Goal: Task Accomplishment & Management: Manage account settings

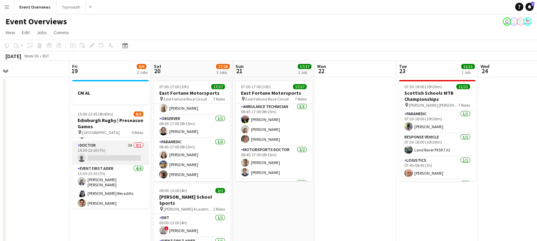
scroll to position [42, 0]
click at [113, 154] on app-card-role "Doctor 3A 0/1 15:30-22:30 (7h) single-neutral-actions" at bounding box center [110, 153] width 77 height 23
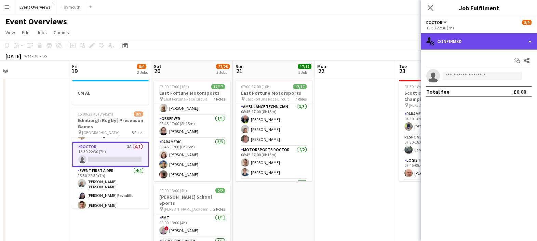
click at [458, 42] on div "single-neutral-actions-check-2 Confirmed" at bounding box center [479, 41] width 116 height 16
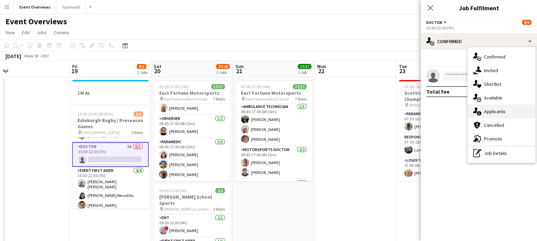
click at [486, 110] on div "single-neutral-actions-information Applicants" at bounding box center [502, 112] width 68 height 14
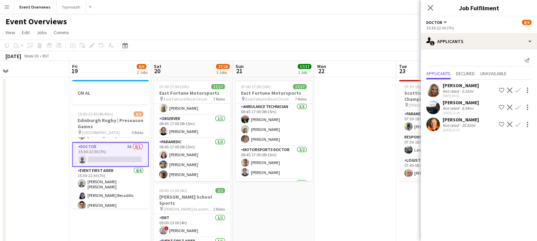
click at [500, 88] on app-icon "Shortlist crew" at bounding box center [501, 90] width 5 height 5
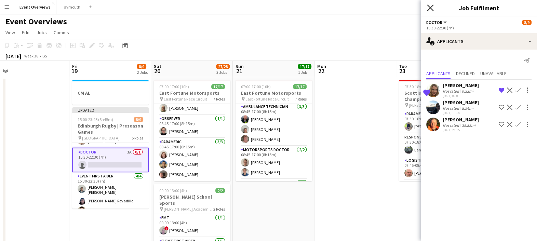
click at [428, 5] on icon at bounding box center [430, 7] width 6 height 6
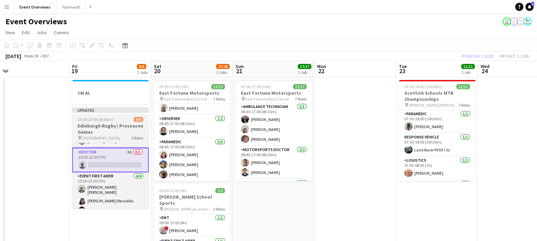
click at [108, 122] on span "15:00-23:45 (8h45m)" at bounding box center [96, 119] width 36 height 5
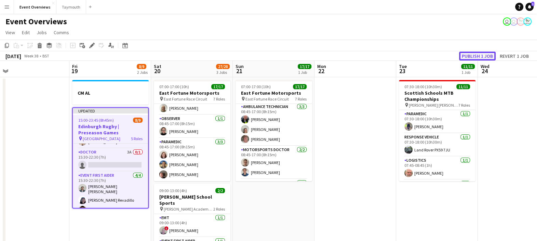
click at [470, 55] on button "Publish 1 job" at bounding box center [477, 56] width 37 height 9
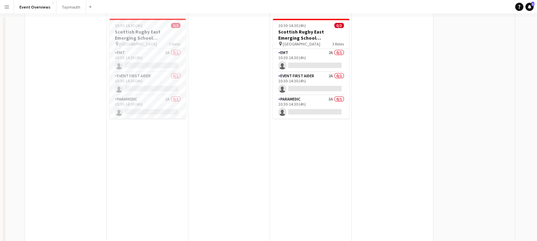
scroll to position [0, 0]
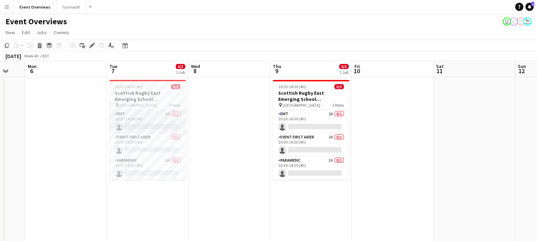
click at [147, 115] on app-card-role "EMT 3A 0/1 10:30-14:30 (4h) single-neutral-actions" at bounding box center [147, 121] width 77 height 23
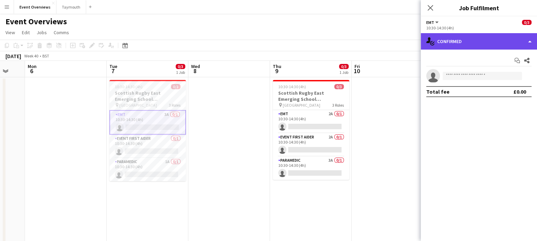
click at [467, 49] on div "single-neutral-actions-check-2 Confirmed" at bounding box center [479, 41] width 116 height 16
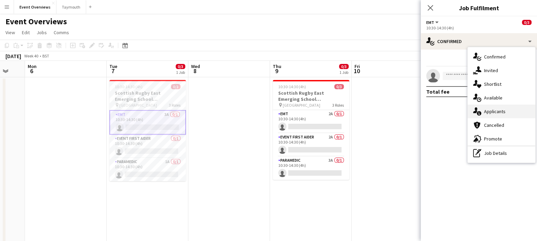
click at [491, 108] on div "single-neutral-actions-information Applicants" at bounding box center [502, 112] width 68 height 14
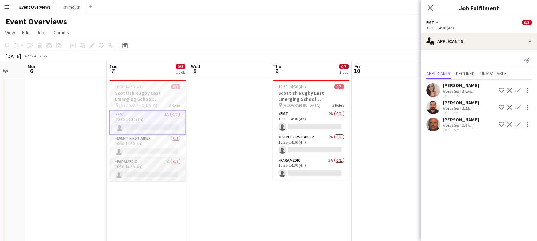
click at [154, 168] on app-card-role "Paramedic 1A 0/1 10:30-14:30 (4h) single-neutral-actions" at bounding box center [147, 169] width 77 height 23
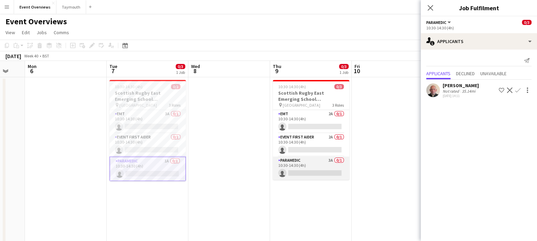
click at [321, 162] on app-card-role "Paramedic 3A 0/1 10:30-14:30 (4h) single-neutral-actions" at bounding box center [311, 168] width 77 height 23
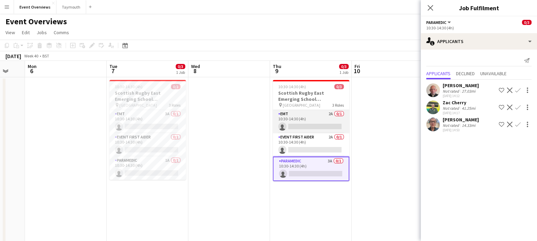
click at [323, 123] on app-card-role "EMT 2A 0/1 10:30-14:30 (4h) single-neutral-actions" at bounding box center [311, 121] width 77 height 23
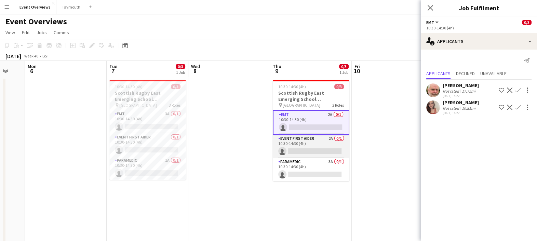
click at [322, 147] on app-card-role "Event First Aider 2A 0/1 10:30-14:30 (4h) single-neutral-actions" at bounding box center [311, 146] width 77 height 23
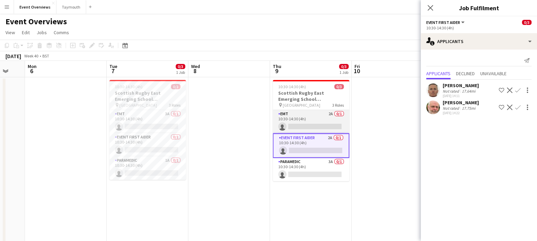
click at [318, 122] on app-card-role "EMT 2A 0/1 10:30-14:30 (4h) single-neutral-actions" at bounding box center [311, 121] width 77 height 23
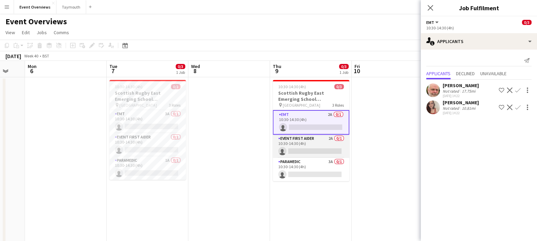
click at [316, 152] on app-card-role "Event First Aider 2A 0/1 10:30-14:30 (4h) single-neutral-actions" at bounding box center [311, 146] width 77 height 23
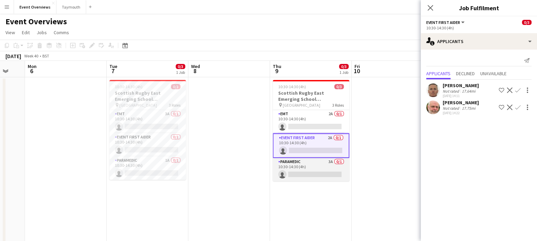
click at [314, 165] on app-card-role "Paramedic 3A 0/1 10:30-14:30 (4h) single-neutral-actions" at bounding box center [311, 169] width 77 height 23
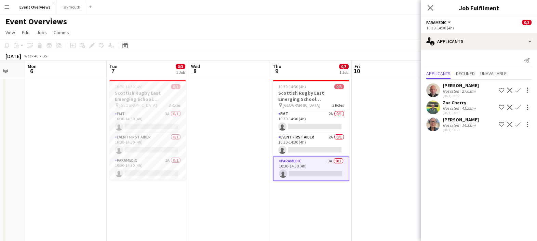
click at [501, 123] on app-icon "Shortlist crew" at bounding box center [501, 124] width 5 height 5
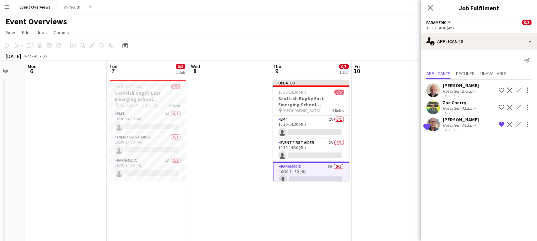
click at [315, 55] on div "[DATE] Week 40 • BST Publish 1 job Revert 1 job" at bounding box center [268, 56] width 537 height 10
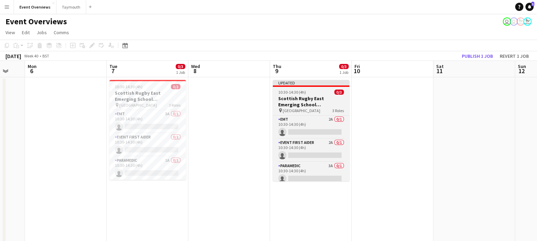
click at [304, 109] on span "[GEOGRAPHIC_DATA]" at bounding box center [302, 110] width 38 height 5
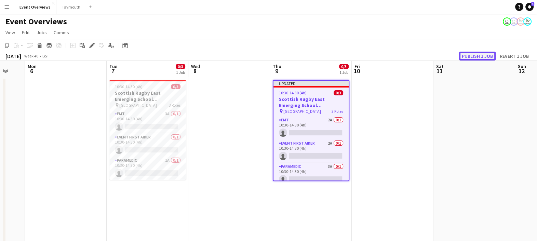
click at [474, 55] on button "Publish 1 job" at bounding box center [477, 56] width 37 height 9
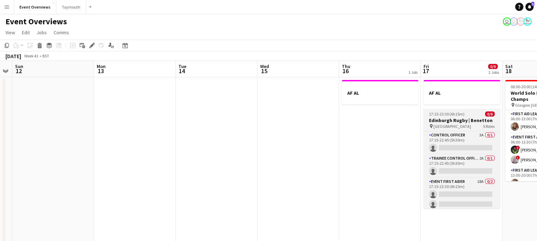
click at [447, 119] on h3 "Edinburgh Rugby | Benetton" at bounding box center [462, 120] width 77 height 6
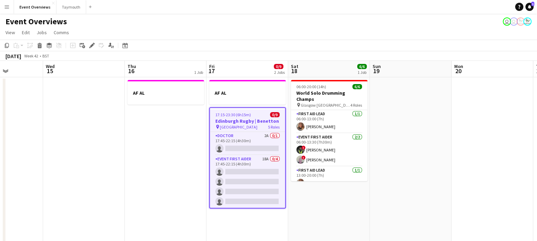
scroll to position [63, 0]
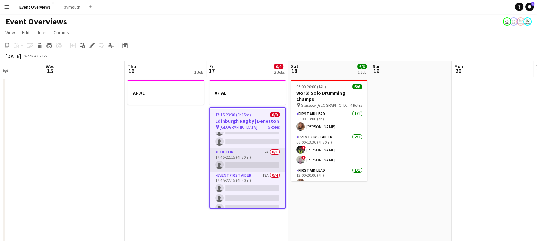
click at [251, 162] on app-card-role "Doctor 2A 0/1 17:45-22:15 (4h30m) single-neutral-actions" at bounding box center [247, 159] width 75 height 23
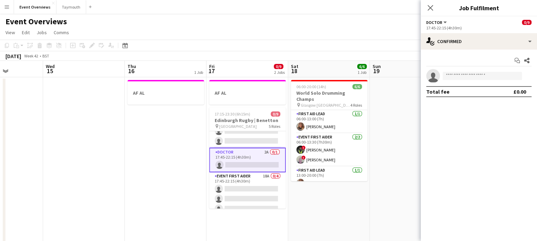
click at [472, 31] on app-options-switcher "Doctor All roles Doctor 0/9 17:45-22:15 (4h30m)" at bounding box center [479, 24] width 116 height 17
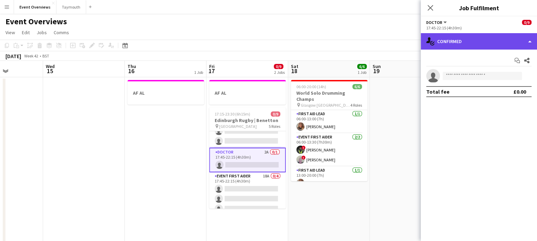
click at [475, 36] on div "single-neutral-actions-check-2 Confirmed" at bounding box center [479, 41] width 116 height 16
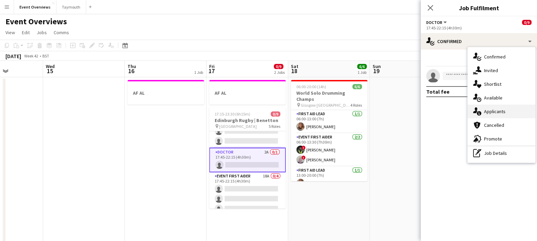
click at [503, 110] on div "single-neutral-actions-information Applicants" at bounding box center [502, 112] width 68 height 14
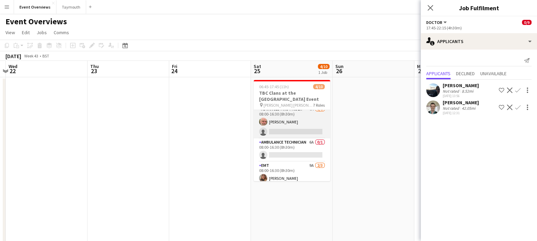
scroll to position [56, 0]
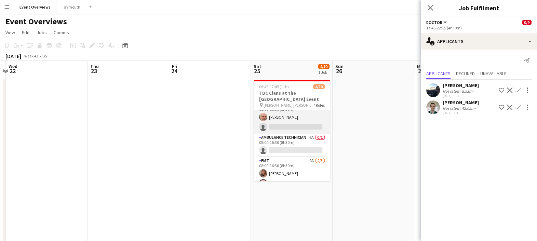
click at [296, 118] on app-card-role "Advanced First Aider 6A [DATE] 08:00-16:30 (8h30m) [PERSON_NAME] single-neutral…" at bounding box center [292, 117] width 77 height 33
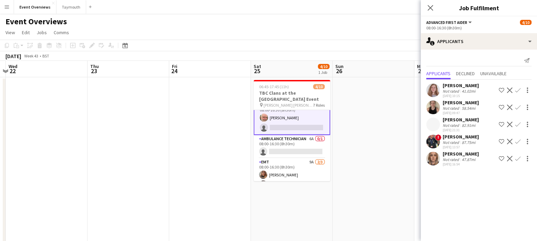
scroll to position [56, 0]
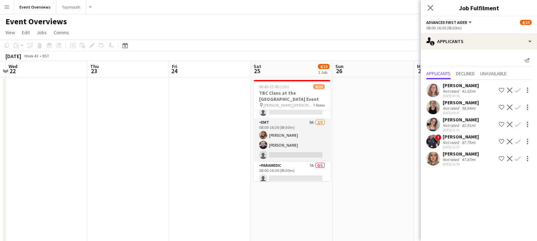
click at [298, 140] on app-card-role "EMT 9A [DATE] 08:00-16:30 (8h30m) [PERSON_NAME] [PERSON_NAME] single-neutral-ac…" at bounding box center [292, 140] width 77 height 43
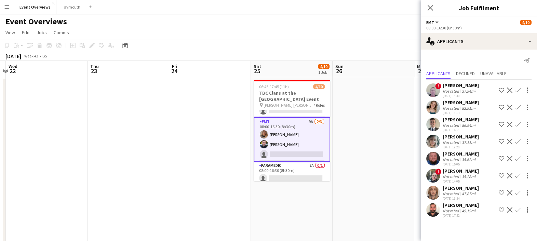
scroll to position [95, 0]
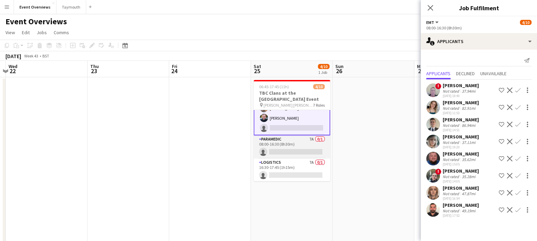
click at [291, 152] on app-card-role "Paramedic 7A 0/1 08:00-16:30 (8h30m) single-neutral-actions" at bounding box center [292, 146] width 77 height 23
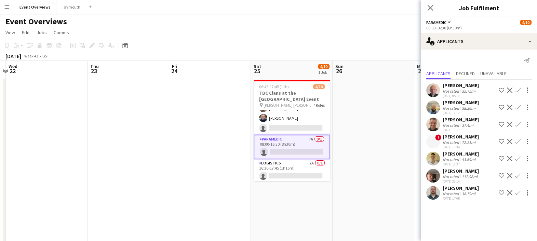
scroll to position [121, 0]
click at [284, 167] on app-card-role "Logistics 7A 0/1 16:30-17:45 (1h15m) single-neutral-actions" at bounding box center [292, 170] width 77 height 23
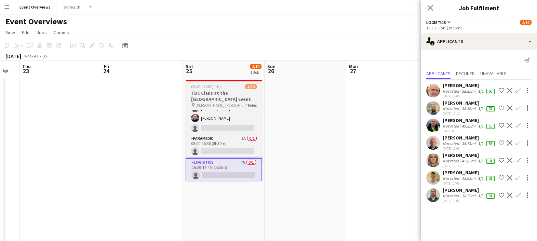
scroll to position [0, 226]
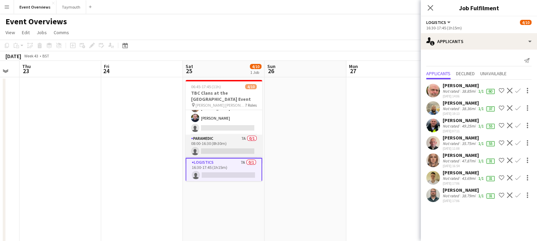
click at [239, 149] on app-card-role "Paramedic 7A 0/1 08:00-16:30 (8h30m) single-neutral-actions" at bounding box center [224, 146] width 77 height 23
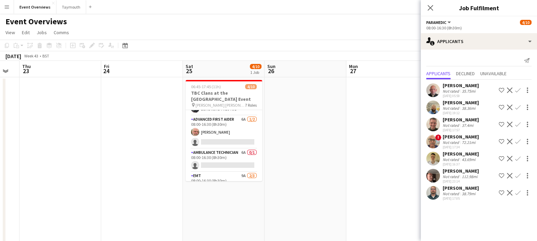
scroll to position [41, 0]
click at [221, 155] on app-card-role "Ambulance Technician 6A 0/1 08:00-16:30 (8h30m) single-neutral-actions" at bounding box center [224, 160] width 77 height 23
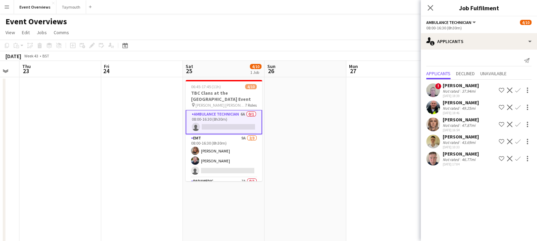
scroll to position [80, 0]
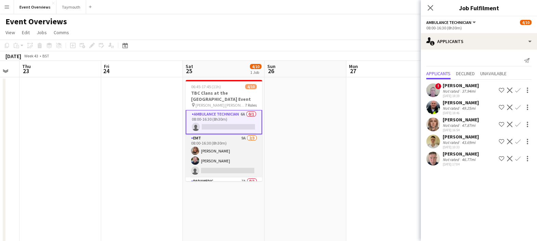
click at [240, 150] on app-card-role "EMT 9A [DATE] 08:00-16:30 (8h30m) [PERSON_NAME] [PERSON_NAME] single-neutral-ac…" at bounding box center [224, 155] width 77 height 43
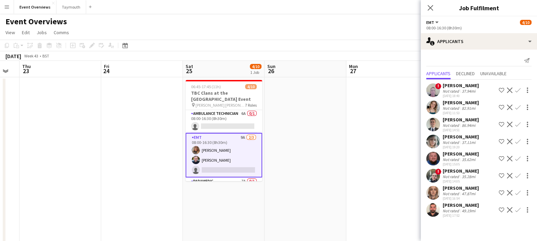
scroll to position [80, 0]
click at [219, 115] on app-card-role "Ambulance Technician 6A 0/1 08:00-16:30 (8h30m) single-neutral-actions" at bounding box center [224, 121] width 77 height 23
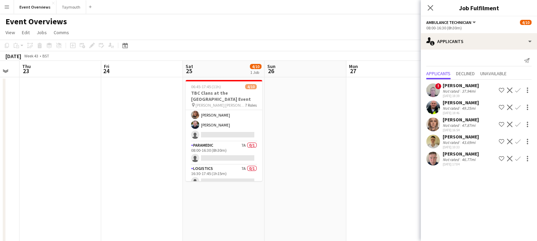
scroll to position [116, 0]
click at [227, 156] on app-card-role "Paramedic 7A 0/1 08:00-16:30 (8h30m) single-neutral-actions" at bounding box center [224, 153] width 77 height 23
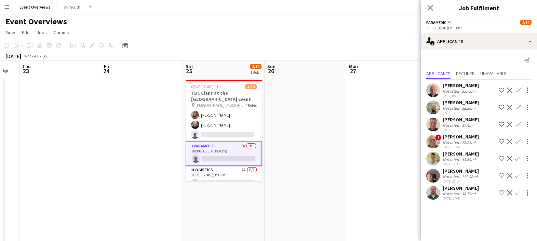
click at [457, 136] on div "[PERSON_NAME]" at bounding box center [461, 137] width 36 height 6
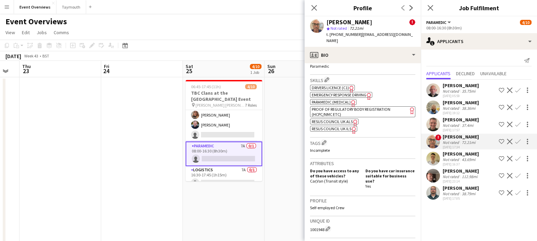
scroll to position [293, 0]
click at [330, 99] on span "Paramedic (Medical)" at bounding box center [331, 101] width 39 height 5
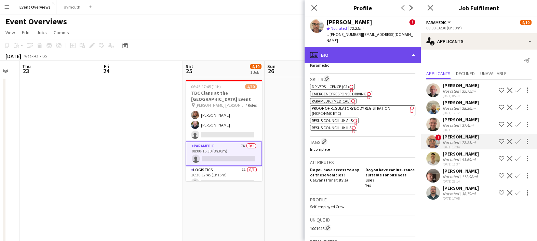
click at [364, 52] on div "profile Bio" at bounding box center [363, 55] width 116 height 16
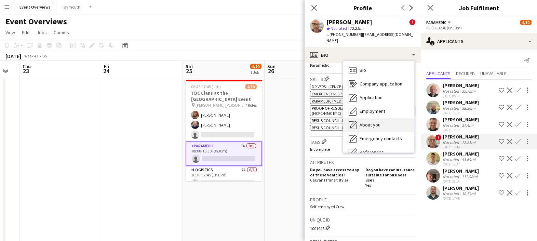
click at [366, 122] on span "About you" at bounding box center [370, 125] width 21 height 6
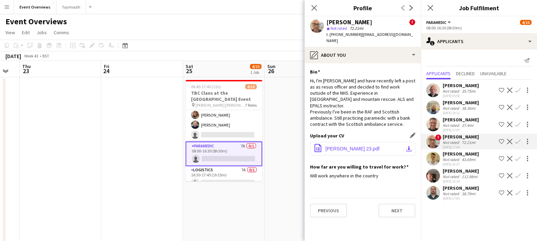
click at [343, 146] on span "[PERSON_NAME] 23.pdf" at bounding box center [353, 148] width 54 height 5
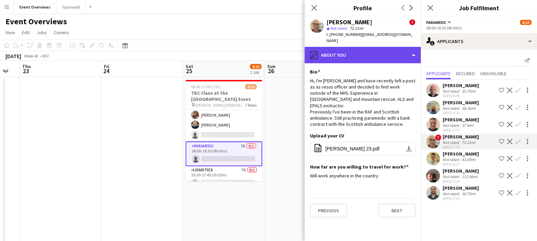
click at [365, 47] on div "pencil4 About you" at bounding box center [363, 55] width 116 height 16
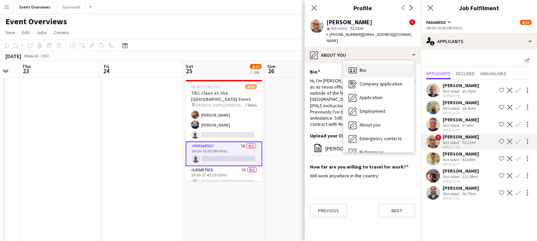
click at [368, 64] on div "Bio Bio" at bounding box center [378, 71] width 71 height 14
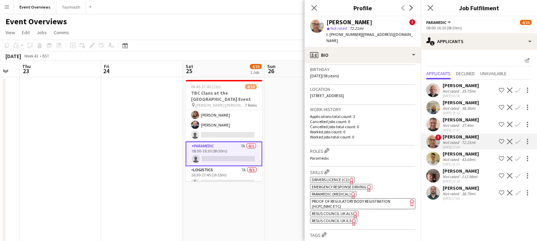
scroll to position [200, 0]
click at [361, 185] on span "Emergency Response Driving" at bounding box center [339, 186] width 55 height 5
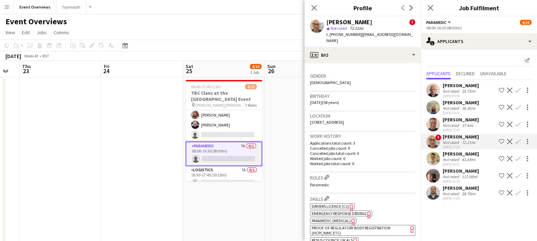
scroll to position [20, 0]
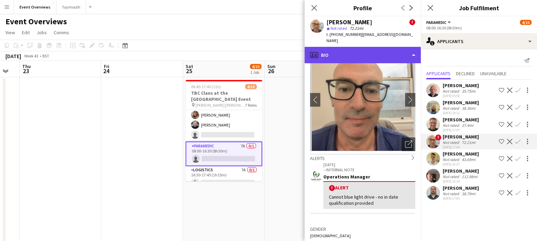
click at [366, 47] on div "profile Bio" at bounding box center [363, 55] width 116 height 16
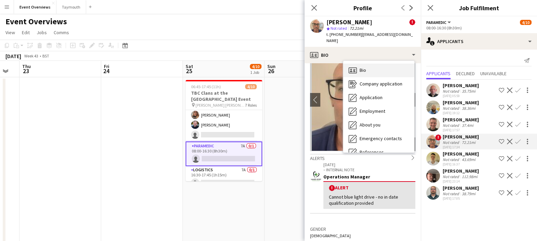
click at [367, 64] on div "Bio Bio" at bounding box center [378, 71] width 71 height 14
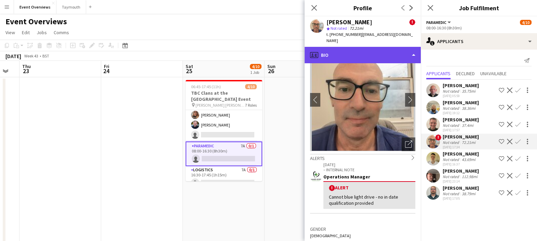
click at [367, 47] on div "profile Bio" at bounding box center [363, 55] width 116 height 16
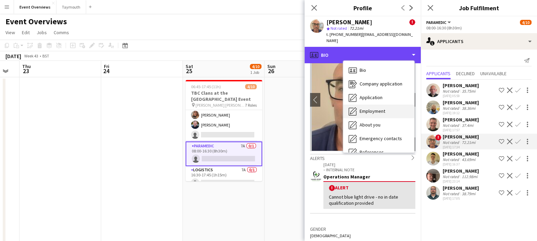
scroll to position [119, 0]
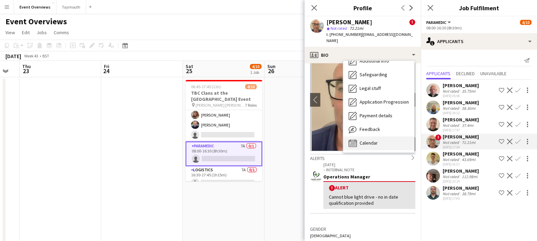
click at [374, 140] on span "Calendar" at bounding box center [369, 143] width 18 height 6
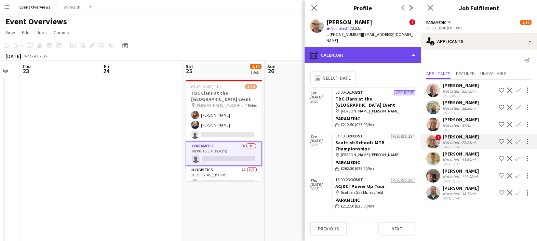
click at [361, 49] on div "calendar-full Calendar" at bounding box center [363, 55] width 116 height 16
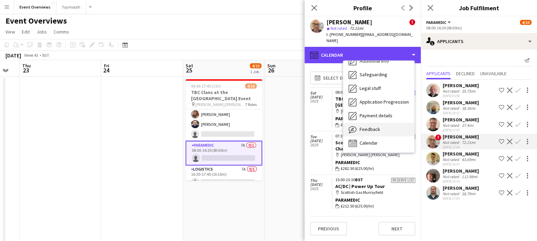
scroll to position [0, 0]
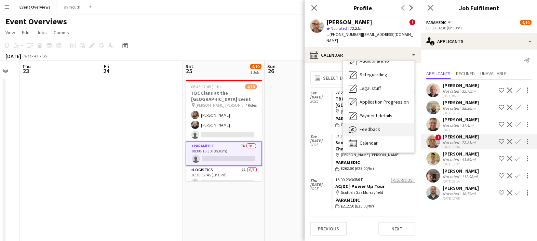
click at [370, 126] on span "Feedback" at bounding box center [370, 129] width 21 height 6
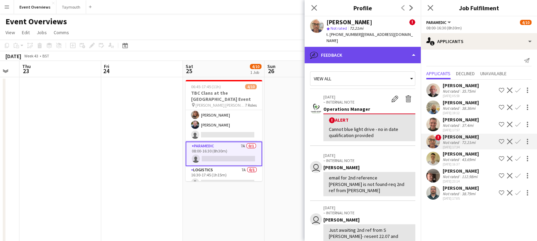
click at [344, 51] on div "bubble-pencil Feedback" at bounding box center [363, 55] width 116 height 16
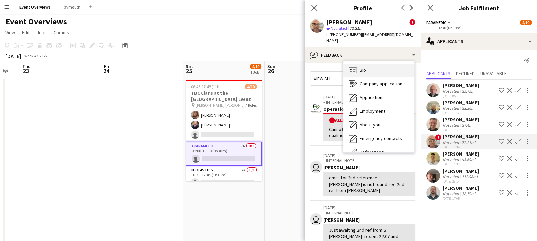
click at [372, 66] on div "Bio Bio" at bounding box center [378, 71] width 71 height 14
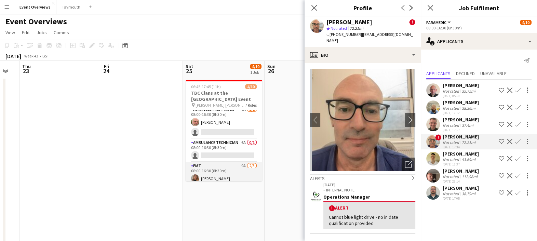
scroll to position [52, 0]
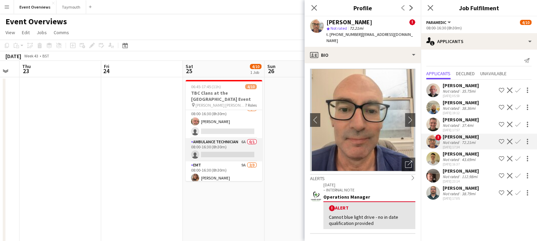
click at [233, 150] on app-card-role "Ambulance Technician 6A 0/1 08:00-16:30 (8h30m) single-neutral-actions" at bounding box center [224, 149] width 77 height 23
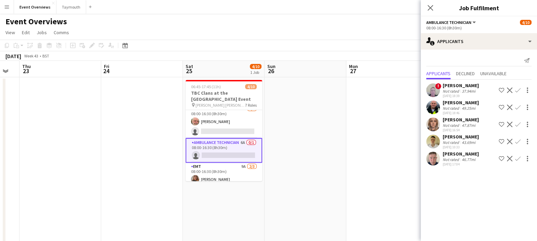
click at [451, 163] on div "[DATE] 17:04" at bounding box center [461, 164] width 36 height 4
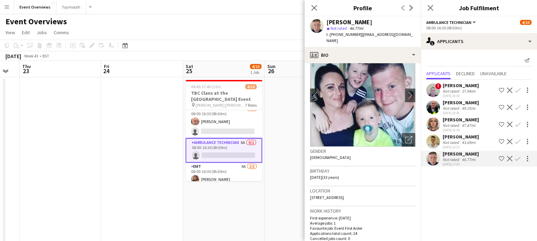
scroll to position [0, 0]
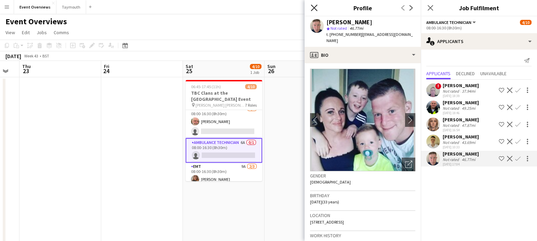
click at [313, 7] on icon at bounding box center [314, 7] width 6 height 6
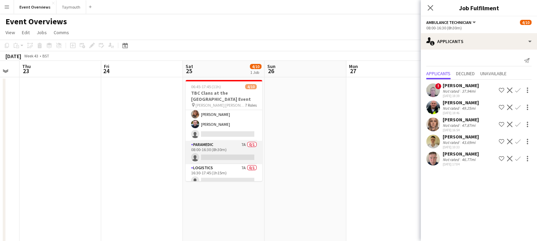
click at [214, 145] on app-card-role "Paramedic 7A 0/1 08:00-16:30 (8h30m) single-neutral-actions" at bounding box center [224, 152] width 77 height 23
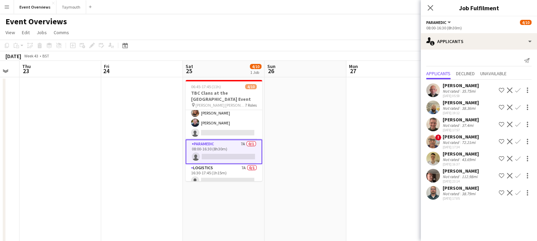
scroll to position [116, 0]
click at [461, 135] on div "[PERSON_NAME]" at bounding box center [461, 137] width 36 height 6
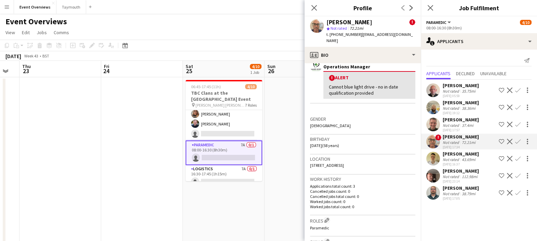
scroll to position [130, 0]
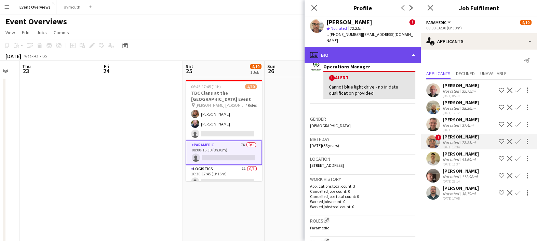
click at [375, 47] on div "profile Bio" at bounding box center [363, 55] width 116 height 16
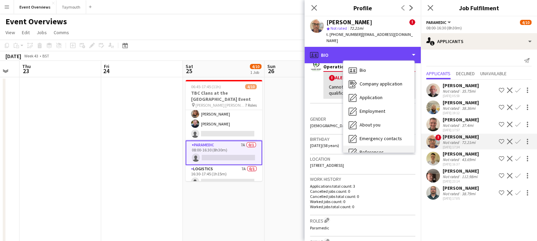
scroll to position [119, 0]
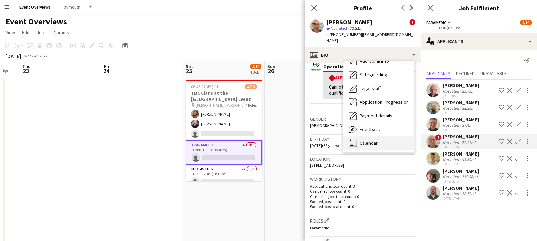
click at [371, 140] on span "Calendar" at bounding box center [369, 143] width 18 height 6
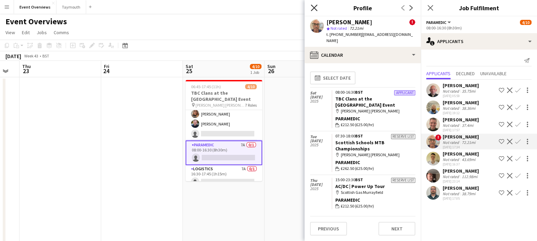
click at [316, 6] on icon at bounding box center [314, 7] width 6 height 6
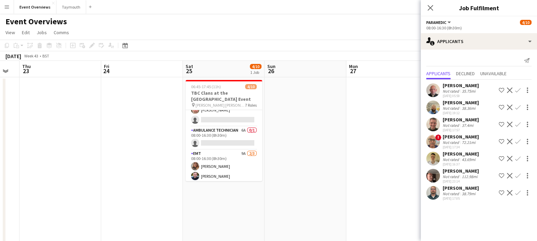
scroll to position [62, 0]
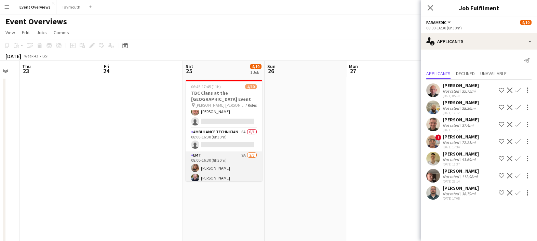
click at [232, 161] on app-card-role "EMT 9A [DATE] 08:00-16:30 (8h30m) [PERSON_NAME] [PERSON_NAME] single-neutral-ac…" at bounding box center [224, 173] width 77 height 43
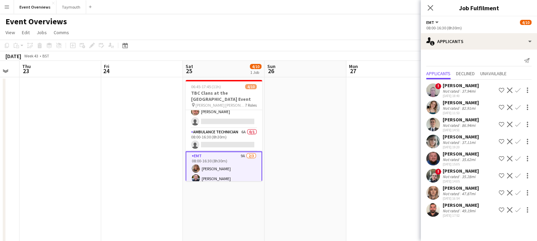
click at [502, 192] on app-icon "Shortlist crew" at bounding box center [501, 192] width 5 height 5
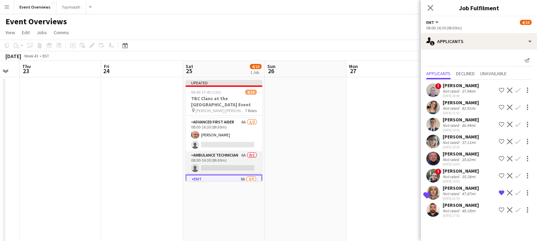
scroll to position [43, 0]
click at [221, 153] on app-card-role "Ambulance Technician 6A 0/1 08:00-16:30 (8h30m) single-neutral-actions" at bounding box center [224, 163] width 77 height 23
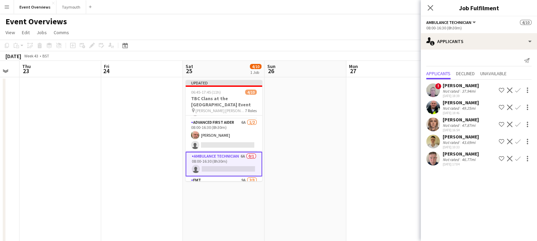
click at [501, 139] on app-icon "Shortlist crew" at bounding box center [501, 141] width 5 height 5
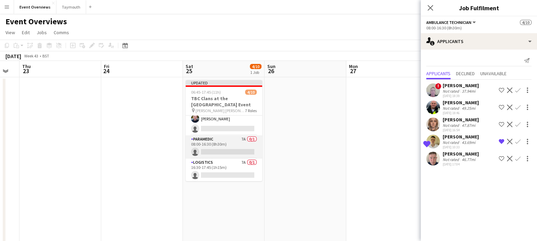
click at [228, 146] on app-card-role "Paramedic 7A 0/1 08:00-16:30 (8h30m) single-neutral-actions" at bounding box center [224, 146] width 77 height 23
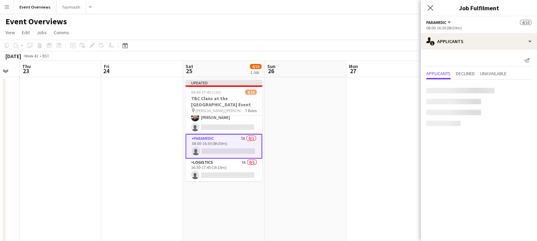
scroll to position [127, 0]
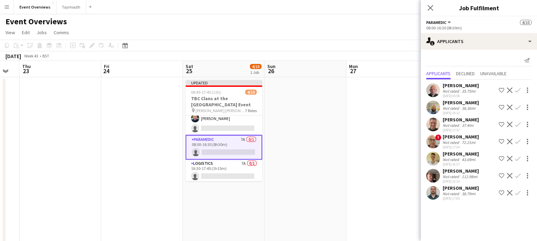
click at [502, 140] on app-icon "Shortlist crew" at bounding box center [501, 141] width 5 height 5
click at [221, 166] on app-card-role "Logistics 7A 0/1 16:30-17:45 (1h15m) single-neutral-actions" at bounding box center [224, 171] width 77 height 23
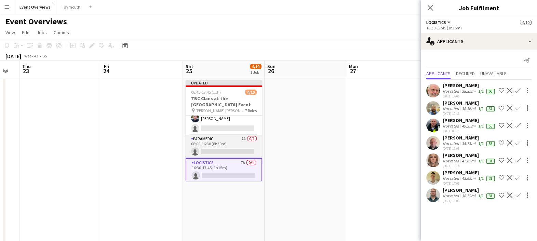
click at [222, 144] on app-card-role "Paramedic 7A 0/1 08:00-16:30 (8h30m) single-neutral-actions" at bounding box center [224, 146] width 77 height 23
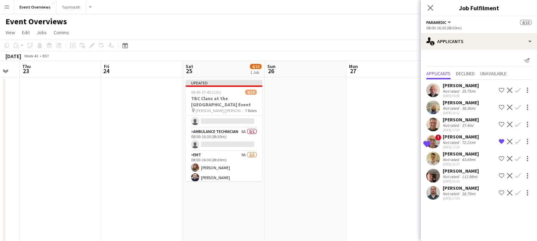
scroll to position [66, 0]
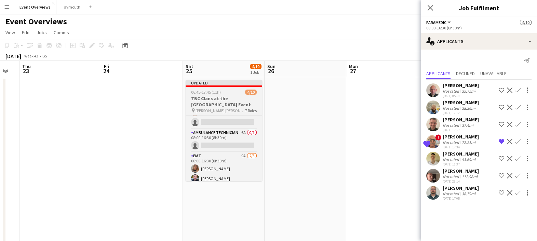
click at [227, 92] on div "06:45-17:45 (11h) 4/10" at bounding box center [224, 92] width 77 height 5
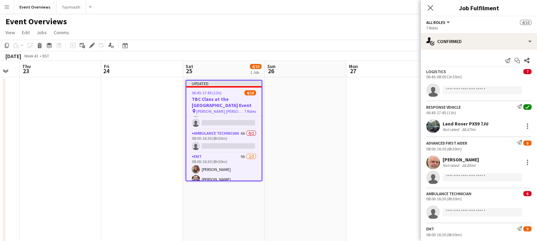
click at [376, 44] on app-toolbar "Copy Paste Paste Ctrl+V Paste with crew Ctrl+Shift+V Paste linked Job [GEOGRAPH…" at bounding box center [268, 46] width 537 height 12
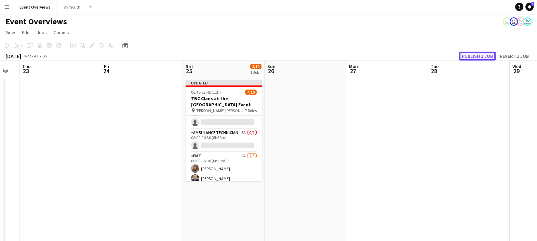
click at [485, 53] on button "Publish 1 job" at bounding box center [477, 56] width 37 height 9
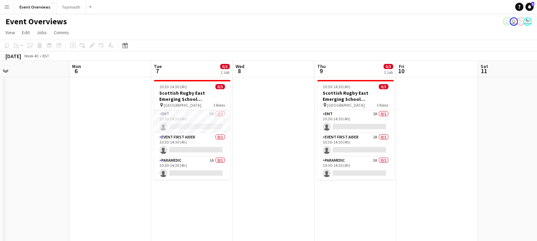
scroll to position [0, 176]
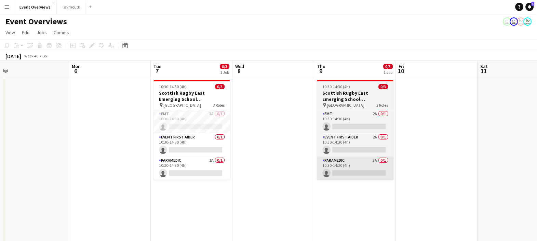
click at [365, 173] on app-card-role "Paramedic 3A 0/1 10:30-14:30 (4h) single-neutral-actions" at bounding box center [355, 168] width 77 height 23
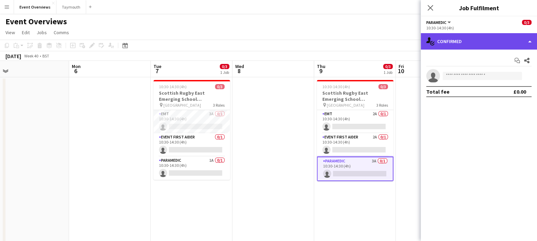
click at [459, 41] on div "single-neutral-actions-check-2 Confirmed" at bounding box center [479, 41] width 116 height 16
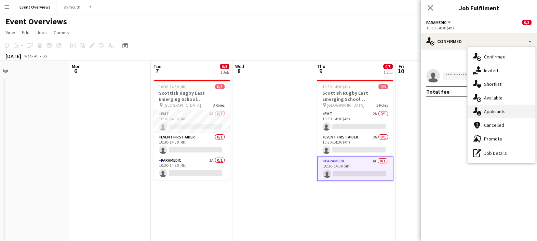
click at [493, 113] on div "single-neutral-actions-information Applicants" at bounding box center [502, 112] width 68 height 14
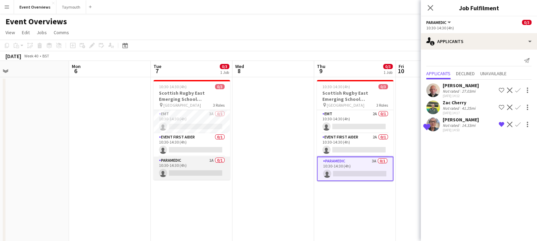
click at [202, 169] on app-card-role "Paramedic 1A 0/1 10:30-14:30 (4h) single-neutral-actions" at bounding box center [192, 168] width 77 height 23
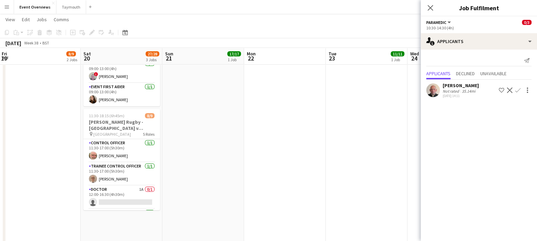
scroll to position [154, 0]
click at [137, 189] on app-card-role "Doctor 1A 0/1 12:00-16:30 (4h30m) single-neutral-actions" at bounding box center [121, 197] width 77 height 23
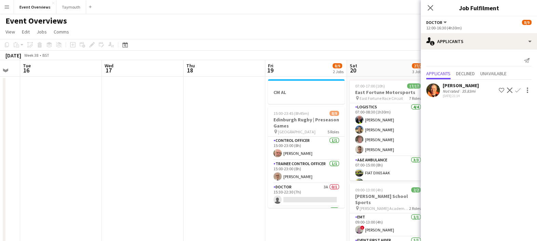
scroll to position [0, 0]
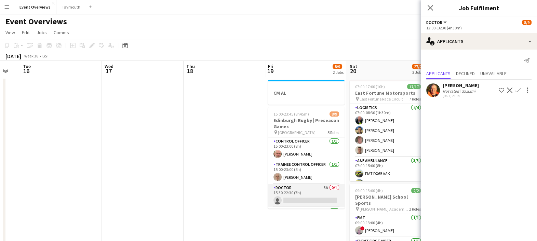
click at [309, 192] on app-card-role "Doctor 3A 0/1 15:30-22:30 (7h) single-neutral-actions" at bounding box center [306, 195] width 77 height 23
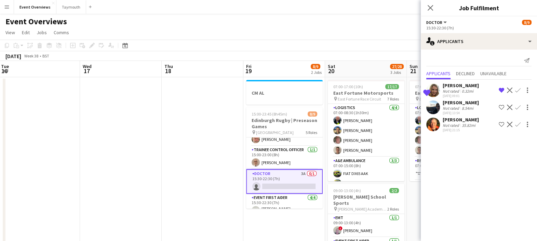
scroll to position [0, 285]
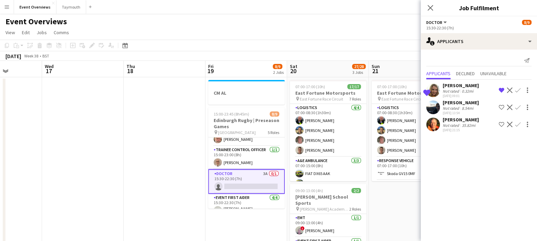
click at [518, 90] on app-icon "Confirm" at bounding box center [517, 90] width 5 height 5
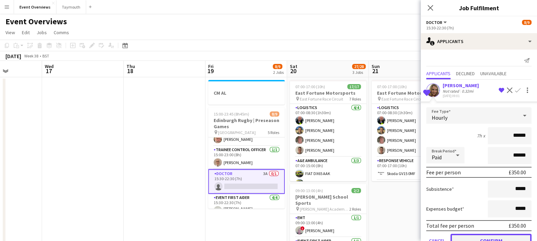
click at [503, 234] on button "Confirm" at bounding box center [491, 241] width 81 height 14
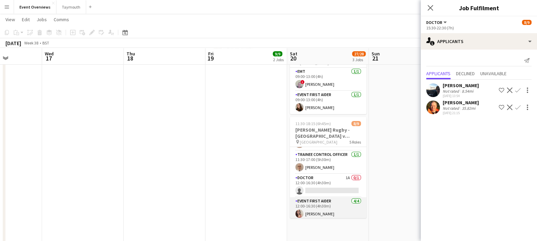
scroll to position [19, 0]
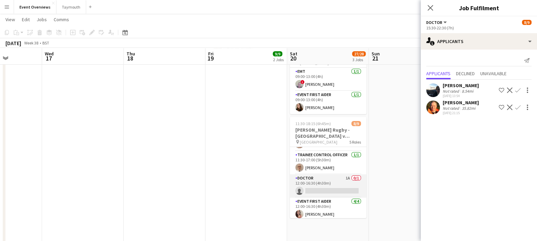
click at [328, 178] on app-card-role "Doctor 1A 0/1 12:00-16:30 (4h30m) single-neutral-actions" at bounding box center [328, 185] width 77 height 23
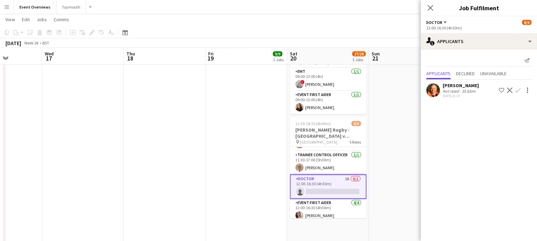
click at [519, 89] on app-icon "Confirm" at bounding box center [517, 90] width 5 height 5
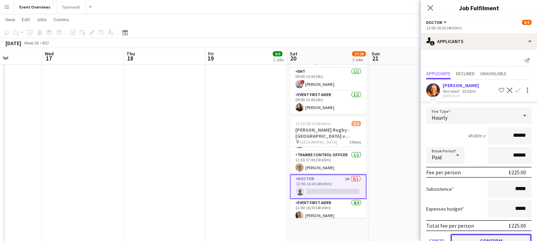
click at [510, 237] on button "Confirm" at bounding box center [491, 241] width 81 height 14
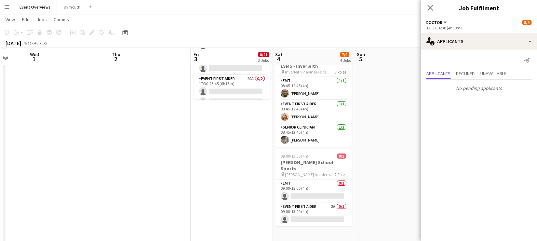
scroll to position [186, 0]
click at [318, 208] on app-card-role "Event First Aider 2A 0/1 09:00-13:00 (4h) single-neutral-actions" at bounding box center [313, 213] width 77 height 23
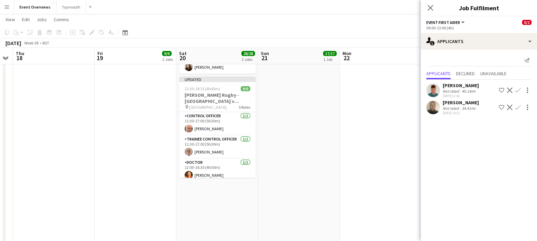
scroll to position [0, 152]
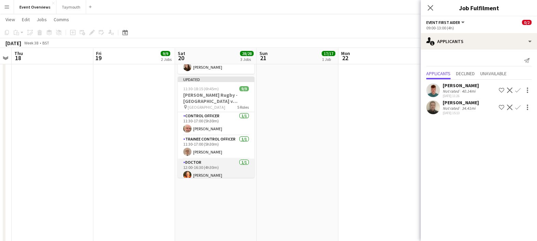
click at [218, 168] on app-card-role "Doctor [DATE] 12:00-16:30 (4h30m) [PERSON_NAME]" at bounding box center [216, 170] width 77 height 23
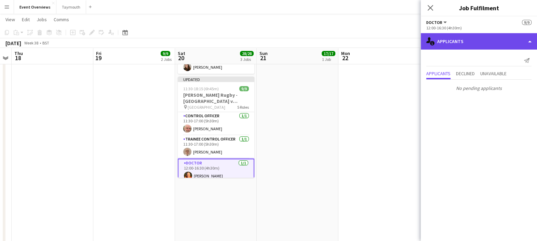
click at [464, 36] on div "single-neutral-actions-information Applicants" at bounding box center [479, 41] width 116 height 16
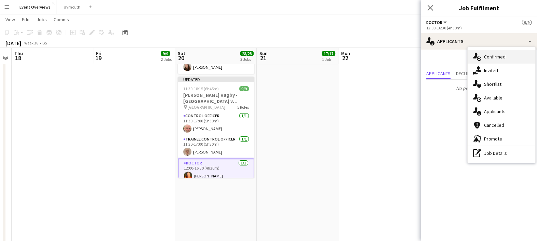
click at [508, 55] on div "single-neutral-actions-check-2 Confirmed" at bounding box center [502, 57] width 68 height 14
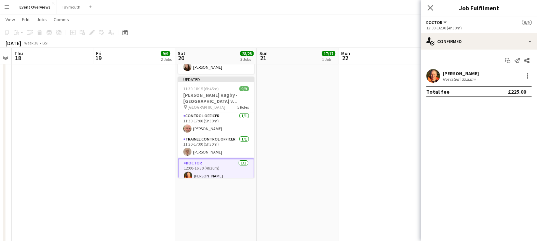
click at [461, 76] on div "[PERSON_NAME]" at bounding box center [461, 73] width 36 height 6
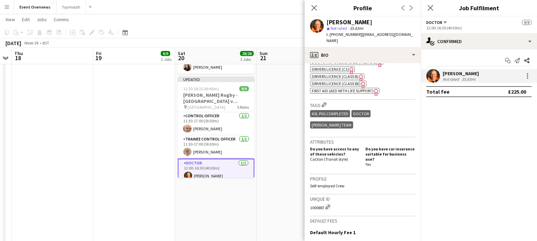
scroll to position [267, 0]
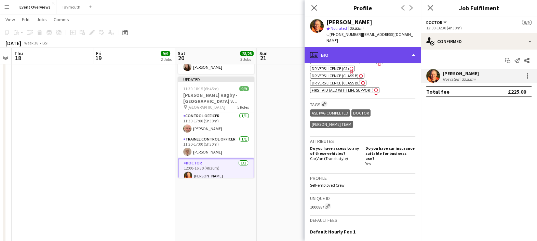
click at [371, 49] on div "profile Bio" at bounding box center [363, 55] width 116 height 16
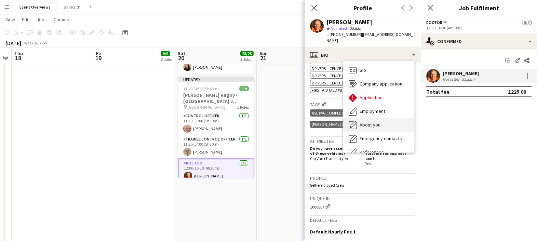
click at [391, 118] on div "About you About you" at bounding box center [378, 125] width 71 height 14
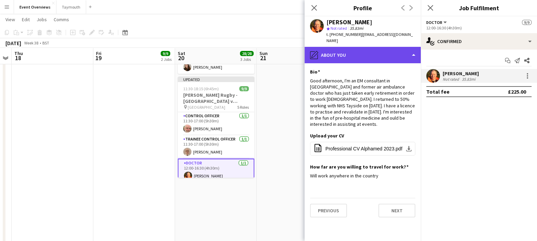
click at [332, 53] on div "pencil4 About you" at bounding box center [363, 55] width 116 height 16
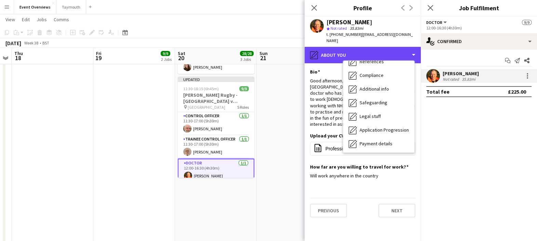
scroll to position [92, 0]
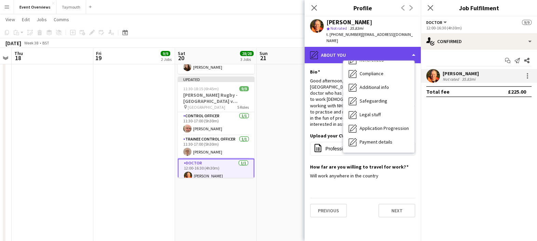
click at [340, 47] on div "pencil4 About you" at bounding box center [363, 55] width 116 height 16
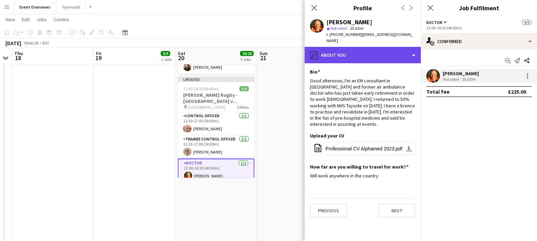
click at [370, 50] on div "pencil4 About you" at bounding box center [363, 55] width 116 height 16
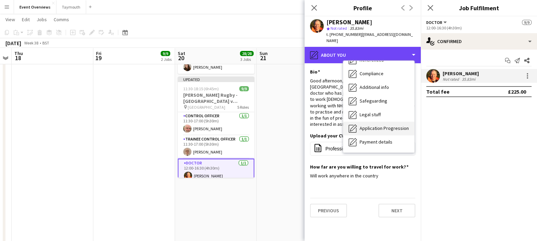
scroll to position [119, 0]
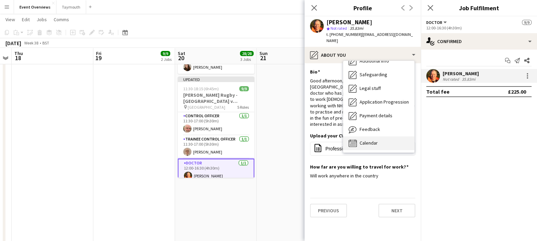
click at [364, 140] on span "Calendar" at bounding box center [369, 143] width 18 height 6
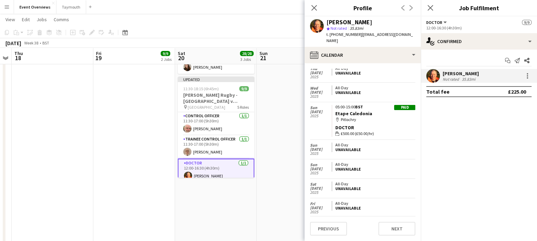
scroll to position [711, 0]
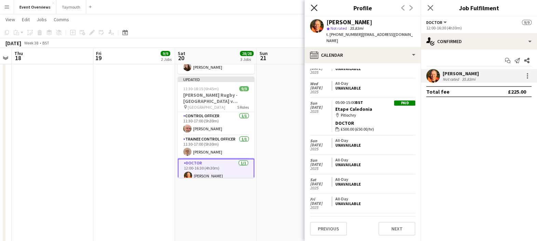
click at [314, 7] on icon "Close pop-in" at bounding box center [314, 7] width 6 height 6
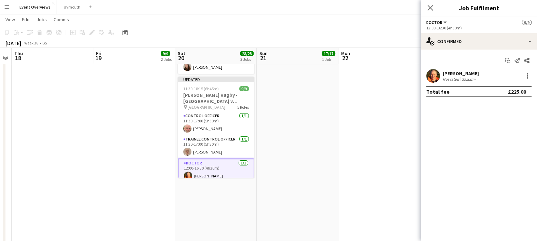
click at [287, 40] on div "[DATE] Week 38 • BST Publish 1 job Revert 1 job" at bounding box center [268, 43] width 537 height 10
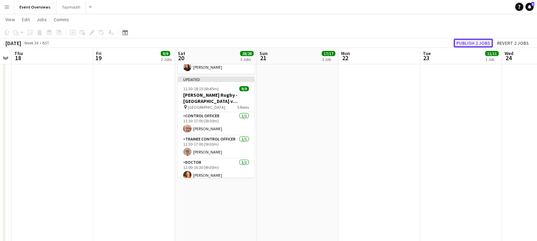
click at [483, 43] on button "Publish 2 jobs" at bounding box center [473, 43] width 39 height 9
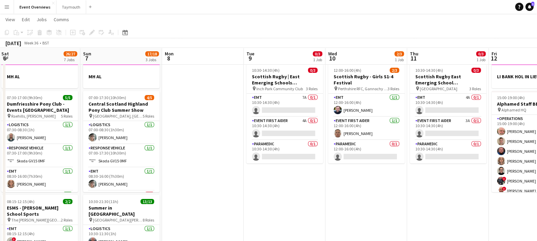
scroll to position [0, 163]
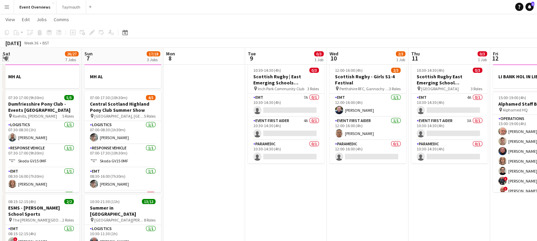
click at [5, 58] on app-icon "Expand/collapse" at bounding box center [5, 57] width 5 height 6
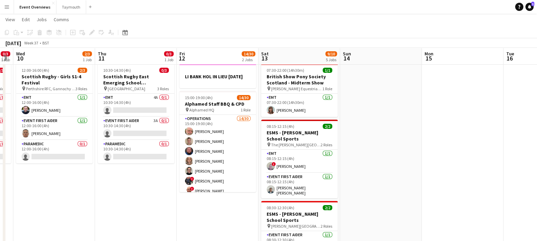
scroll to position [0, 234]
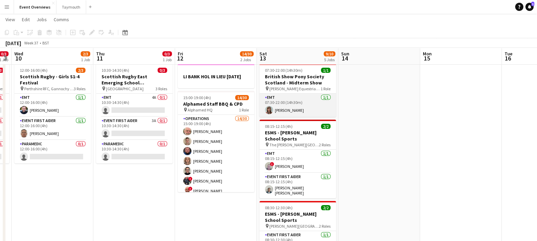
click at [295, 108] on app-card-role "EMT [DATE] 07:30-22:00 (14h30m) [PERSON_NAME]" at bounding box center [298, 105] width 77 height 23
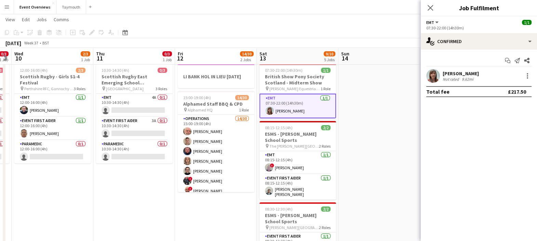
click at [466, 71] on div "[PERSON_NAME]" at bounding box center [461, 73] width 36 height 6
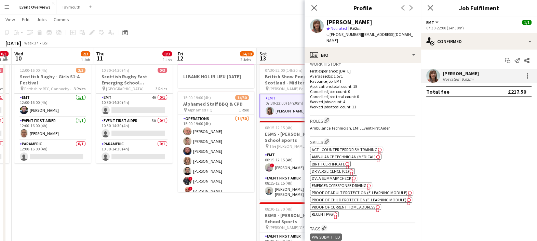
scroll to position [182, 0]
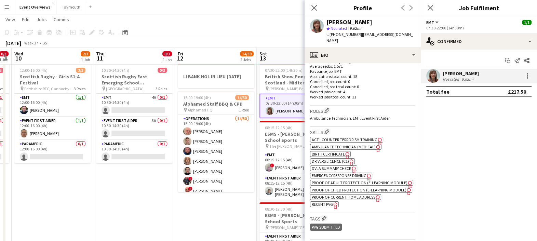
click at [371, 144] on span "Ambulance Technician (Medical)" at bounding box center [344, 146] width 64 height 5
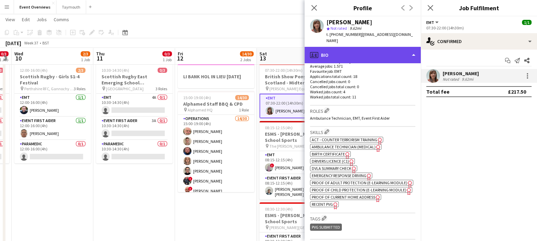
click at [383, 51] on div "profile Bio" at bounding box center [363, 55] width 116 height 16
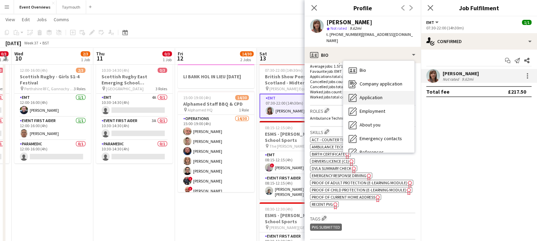
click at [384, 91] on div "Application Application" at bounding box center [378, 98] width 71 height 14
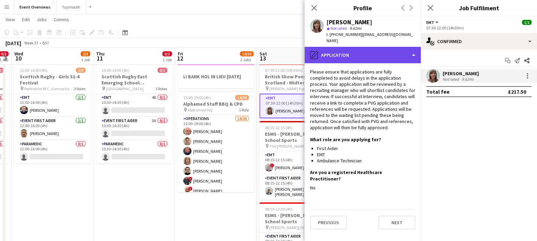
click at [384, 54] on div "pencil4 Application" at bounding box center [363, 55] width 116 height 16
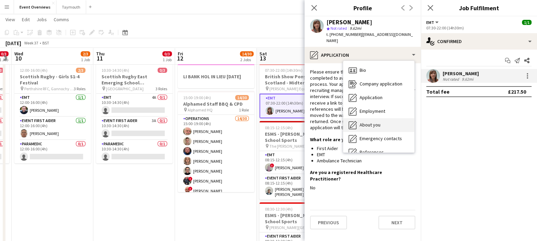
click at [391, 118] on div "About you About you" at bounding box center [378, 125] width 71 height 14
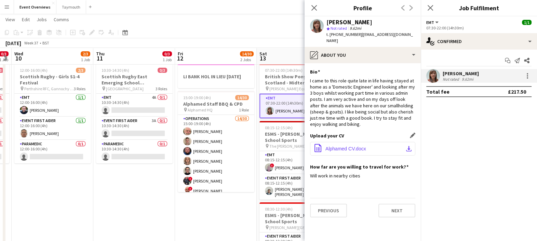
click at [343, 146] on span "Alphamed CV.docx" at bounding box center [346, 148] width 41 height 5
click at [479, 122] on mat-expansion-panel "check Confirmed Start chat Send notification Share [PERSON_NAME] Not rated 9.62…" at bounding box center [479, 146] width 116 height 192
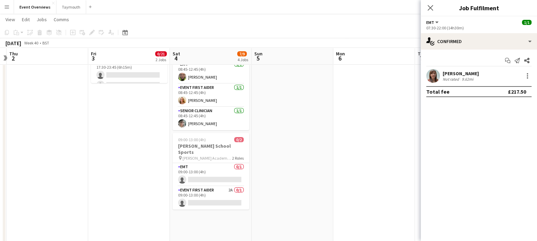
scroll to position [202, 0]
click at [222, 201] on app-card-role "Event First Aider 2A 0/1 09:00-13:00 (4h) single-neutral-actions" at bounding box center [211, 197] width 77 height 23
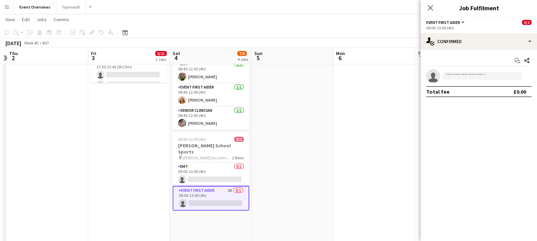
click at [479, 31] on app-options-switcher "Event First Aider All roles Event First Aider 0/2 09:00-13:00 (4h)" at bounding box center [479, 24] width 116 height 17
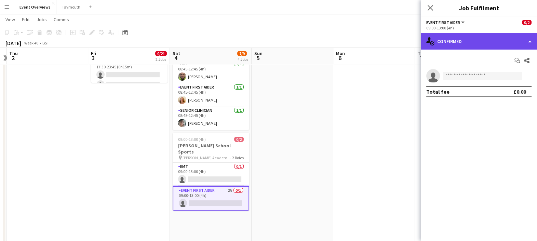
click at [480, 34] on div "single-neutral-actions-check-2 Confirmed" at bounding box center [479, 41] width 116 height 16
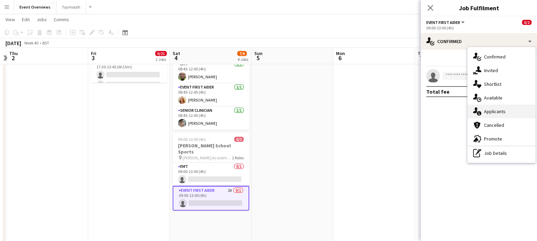
click at [507, 108] on div "single-neutral-actions-information Applicants" at bounding box center [502, 112] width 68 height 14
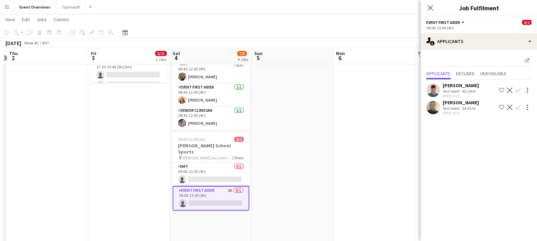
click at [338, 40] on div "[DATE] Week 40 • BST" at bounding box center [268, 43] width 537 height 10
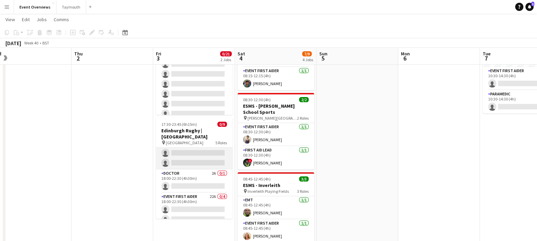
scroll to position [0, 170]
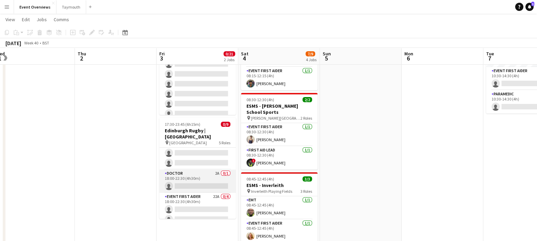
click at [194, 177] on app-card-role "Doctor 2A 0/1 18:00-22:30 (4h30m) single-neutral-actions" at bounding box center [197, 181] width 77 height 23
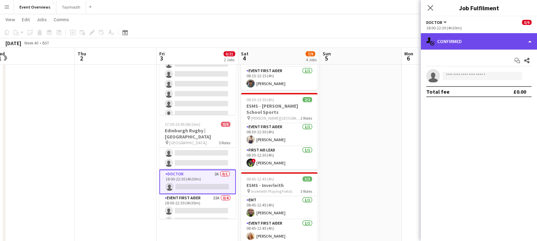
click at [447, 37] on div "single-neutral-actions-check-2 Confirmed" at bounding box center [479, 41] width 116 height 16
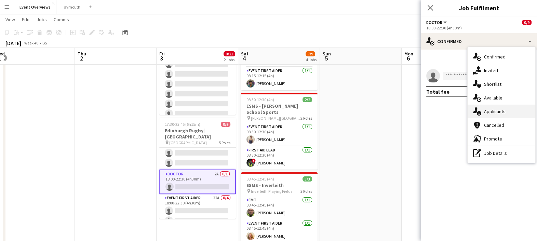
click at [502, 116] on div "single-neutral-actions-information Applicants" at bounding box center [502, 112] width 68 height 14
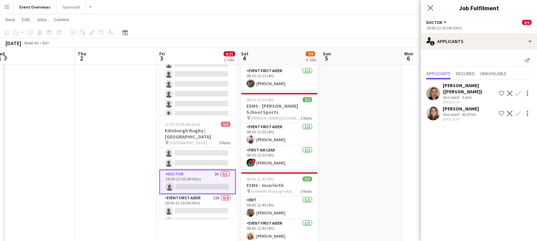
scroll to position [0, 0]
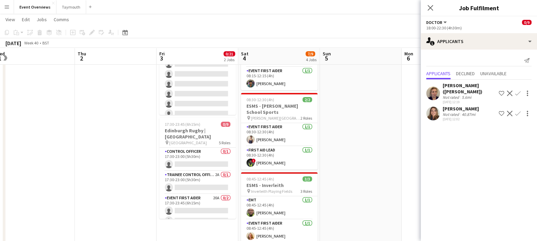
click at [202, 180] on app-card-role "Trainee Control Officer 2A 0/1 17:30-23:00 (5h30m) single-neutral-actions" at bounding box center [197, 182] width 77 height 23
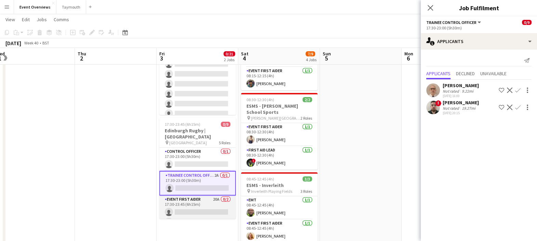
click at [209, 205] on app-card-role "Event First Aider 20A 0/2 17:30-23:45 (6h15m) single-neutral-actions single-neu…" at bounding box center [197, 212] width 77 height 33
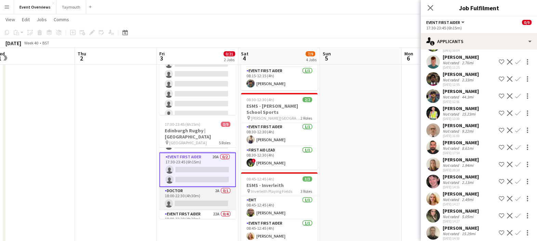
scroll to position [79, 0]
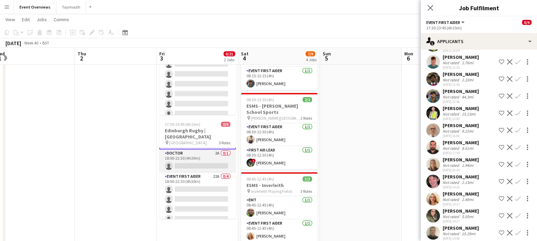
click at [198, 184] on app-card-role "Event First Aider 22A 0/4 18:00-22:30 (4h30m) single-neutral-actions single-neu…" at bounding box center [197, 199] width 77 height 53
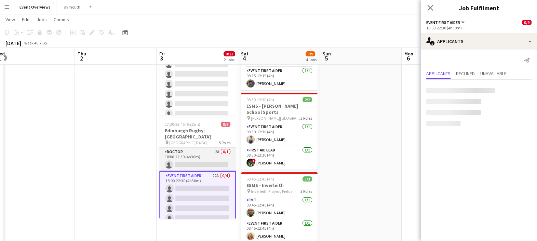
scroll to position [79, 0]
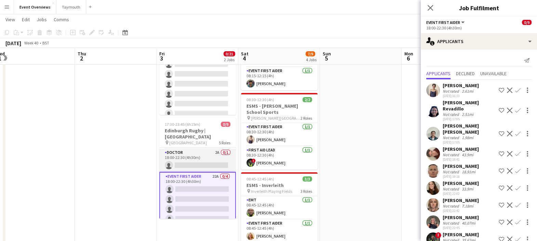
click at [209, 149] on app-card-role "Doctor 2A 0/1 18:00-22:30 (4h30m) single-neutral-actions" at bounding box center [197, 160] width 77 height 23
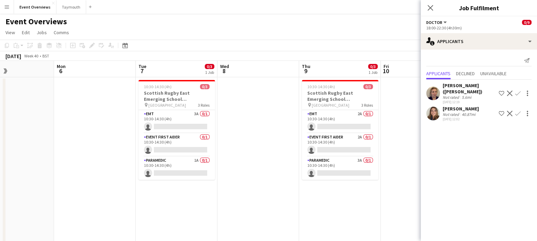
scroll to position [0, 280]
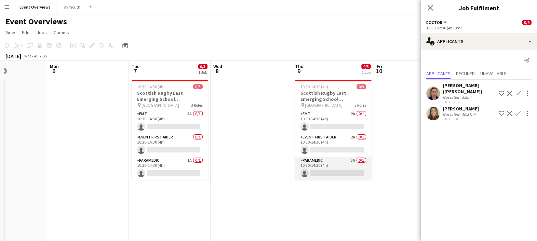
click at [348, 174] on app-card-role "Paramedic 3A 0/1 10:30-14:30 (4h) single-neutral-actions" at bounding box center [333, 168] width 77 height 23
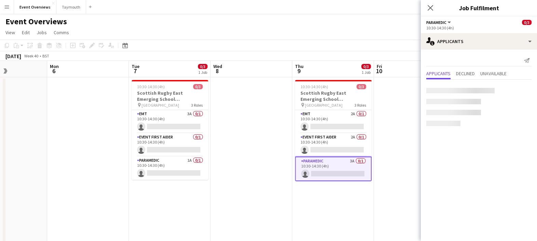
scroll to position [78, 0]
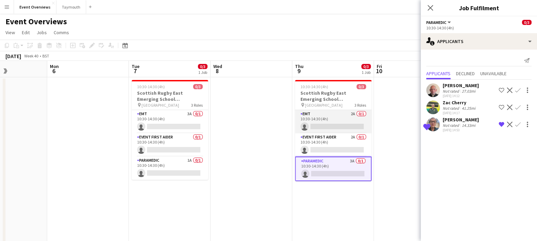
click at [337, 117] on app-card-role "EMT 2A 0/1 10:30-14:30 (4h) single-neutral-actions" at bounding box center [333, 121] width 77 height 23
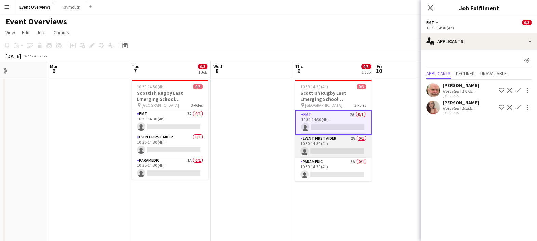
click at [338, 144] on app-card-role "Event First Aider 2A 0/1 10:30-14:30 (4h) single-neutral-actions" at bounding box center [333, 146] width 77 height 23
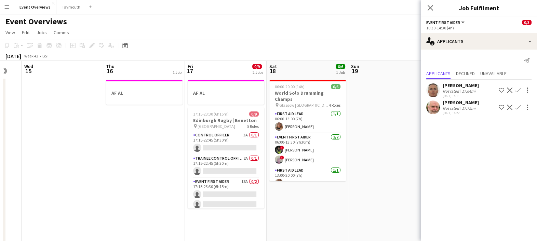
scroll to position [0, 234]
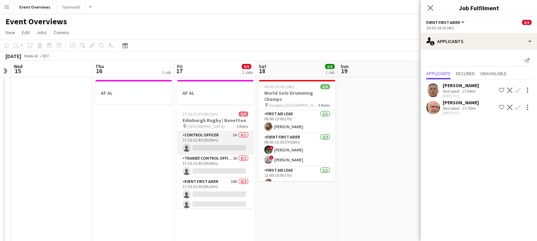
click at [223, 146] on app-card-role "Control Officer 3A 0/1 17:15-22:45 (5h30m) single-neutral-actions" at bounding box center [215, 142] width 77 height 23
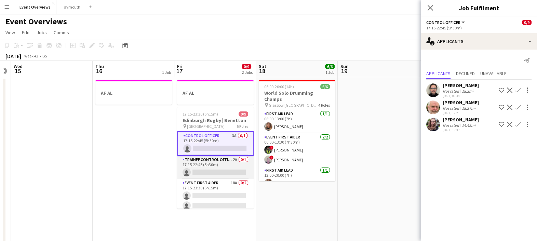
click at [208, 167] on app-card-role "Trainee Control Officer 2A 0/1 17:15-22:45 (5h30m) single-neutral-actions" at bounding box center [215, 167] width 77 height 23
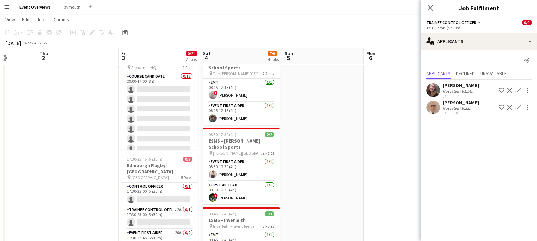
scroll to position [31, 0]
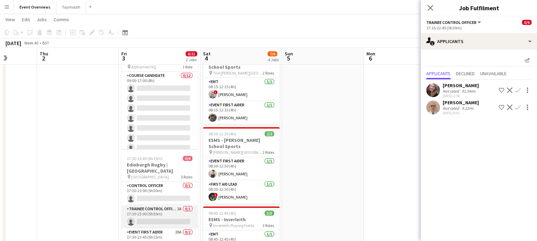
click at [167, 205] on app-card-role "Trainee Control Officer 2A 0/1 17:30-23:00 (5h30m) single-neutral-actions" at bounding box center [159, 216] width 77 height 23
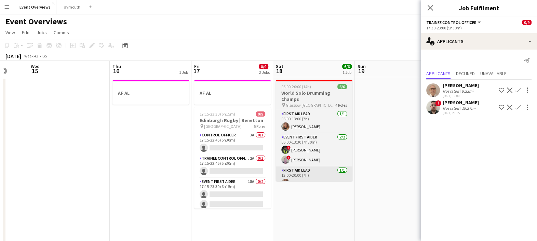
scroll to position [0, 299]
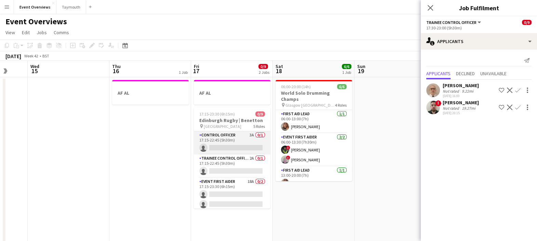
click at [229, 145] on app-card-role "Control Officer 3A 0/1 17:15-22:45 (5h30m) single-neutral-actions" at bounding box center [232, 142] width 77 height 23
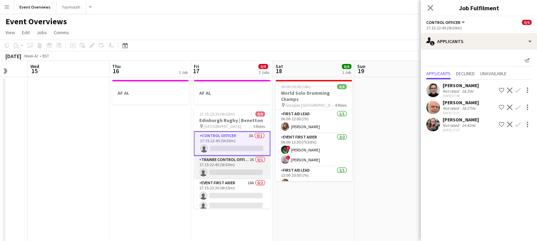
click at [226, 171] on app-card-role "Trainee Control Officer 2A 0/1 17:15-22:45 (5h30m) single-neutral-actions" at bounding box center [232, 167] width 77 height 23
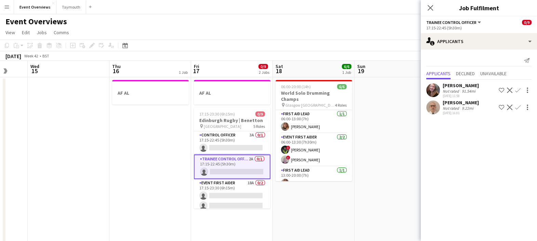
click at [462, 83] on div "[PERSON_NAME]" at bounding box center [461, 85] width 36 height 6
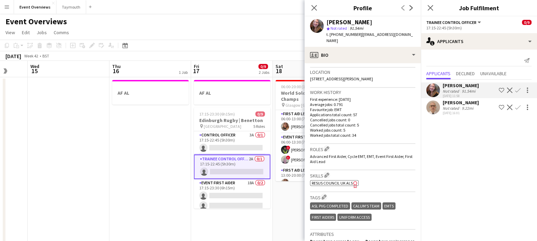
scroll to position [0, 0]
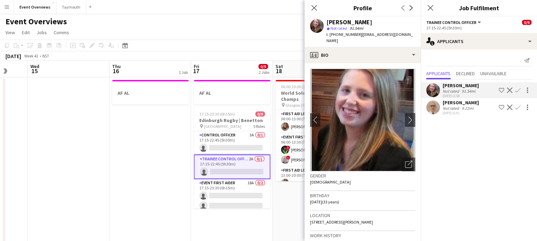
click at [309, 7] on div "Close pop-in" at bounding box center [314, 8] width 19 height 16
click at [314, 9] on icon "Close pop-in" at bounding box center [314, 7] width 6 height 6
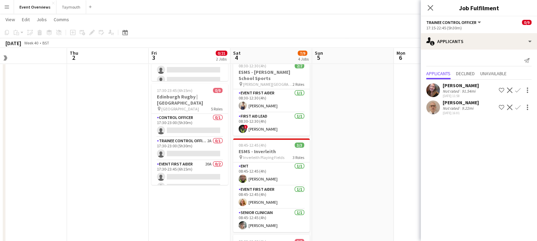
scroll to position [99, 0]
click at [188, 139] on app-card-role "Trainee Control Officer 2A 0/1 17:30-23:00 (5h30m) single-neutral-actions" at bounding box center [190, 149] width 77 height 23
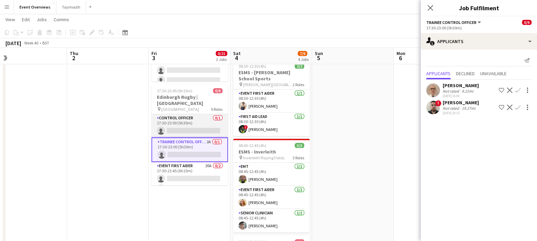
click at [197, 114] on app-card-role "Control Officer 0/1 17:30-23:00 (5h30m) single-neutral-actions" at bounding box center [190, 125] width 77 height 23
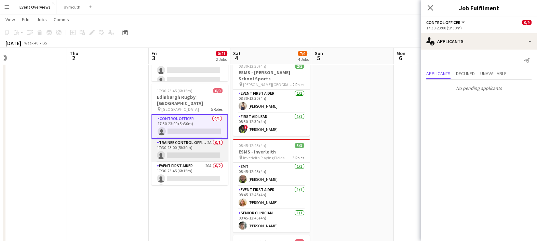
click at [197, 140] on app-card-role "Trainee Control Officer 2A 0/1 17:30-23:00 (5h30m) single-neutral-actions" at bounding box center [190, 150] width 77 height 23
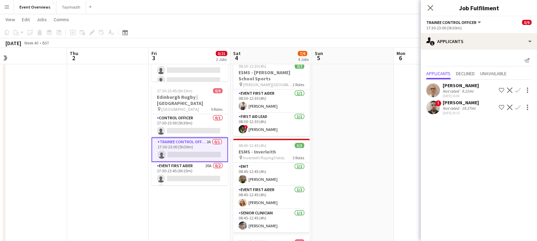
click at [519, 105] on app-icon "Confirm" at bounding box center [517, 107] width 5 height 5
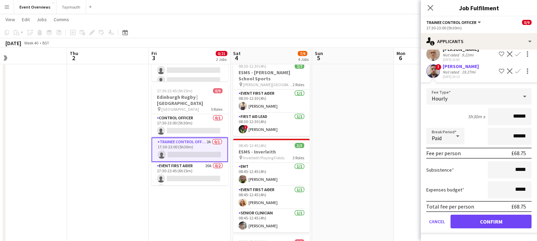
scroll to position [41, 0]
click at [189, 118] on app-card-role "Control Officer 0/1 17:30-23:00 (5h30m) single-neutral-actions" at bounding box center [190, 125] width 77 height 23
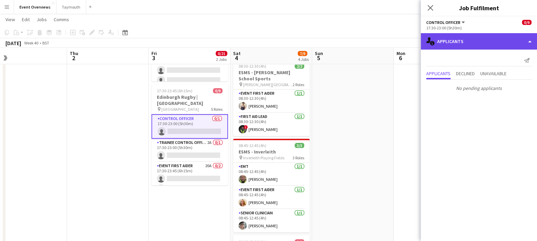
click at [476, 36] on div "single-neutral-actions-information Applicants" at bounding box center [479, 41] width 116 height 16
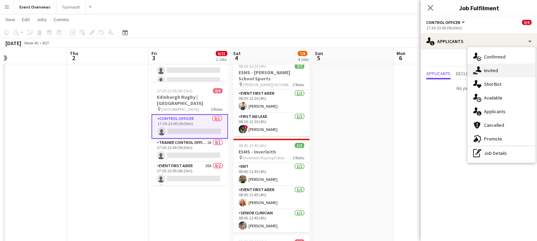
click at [478, 67] on icon at bounding box center [479, 69] width 6 height 6
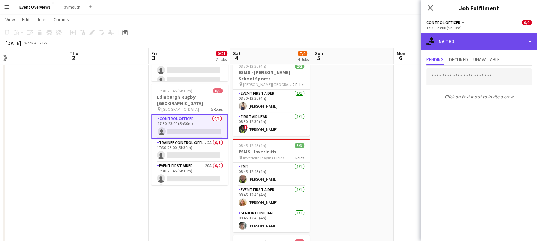
click at [492, 37] on div "single-neutral-actions-share-1 Invited" at bounding box center [479, 41] width 116 height 16
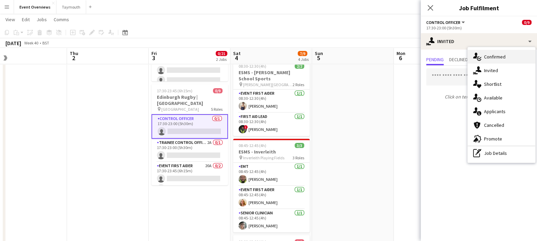
click at [489, 54] on div "single-neutral-actions-check-2 Confirmed" at bounding box center [502, 57] width 68 height 14
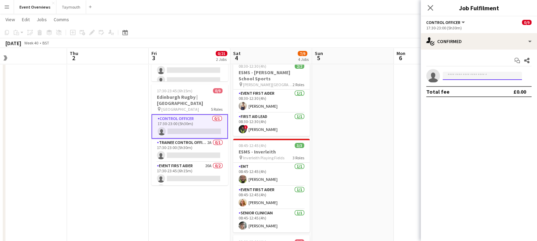
click at [462, 76] on input at bounding box center [482, 76] width 79 height 8
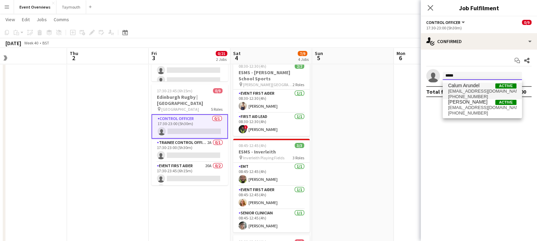
type input "*****"
click at [462, 89] on span "[EMAIL_ADDRESS][DOMAIN_NAME]" at bounding box center [482, 91] width 68 height 5
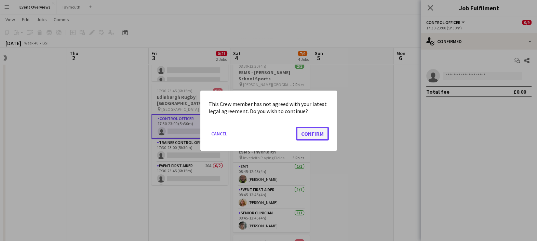
click at [311, 130] on button "Confirm" at bounding box center [312, 134] width 33 height 14
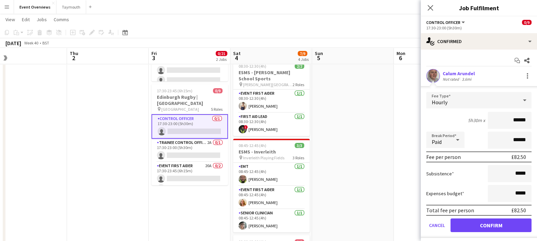
scroll to position [15, 0]
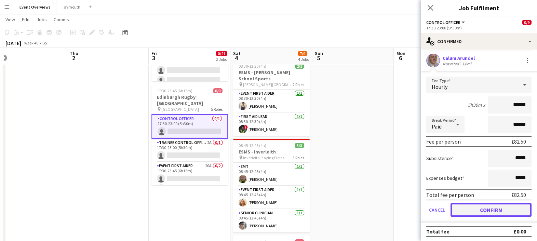
click at [479, 206] on button "Confirm" at bounding box center [491, 210] width 81 height 14
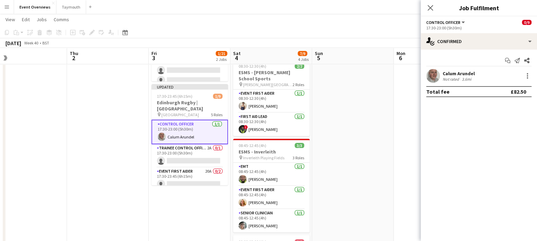
scroll to position [0, 0]
click at [195, 147] on app-card-role "Trainee Control Officer 2A 0/1 17:30-23:00 (5h30m) single-neutral-actions" at bounding box center [190, 155] width 77 height 23
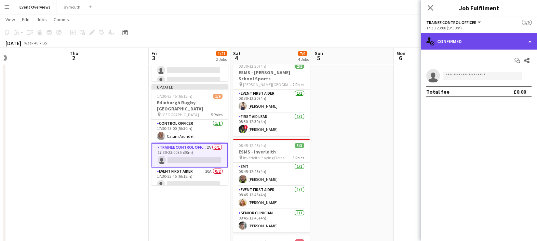
click at [463, 36] on div "single-neutral-actions-check-2 Confirmed" at bounding box center [479, 41] width 116 height 16
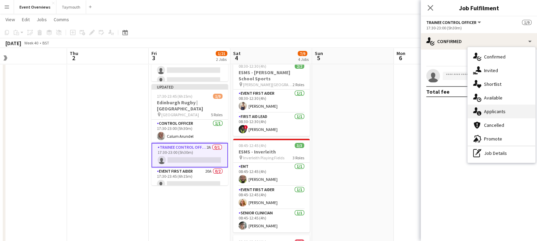
click at [484, 108] on div "single-neutral-actions-information Applicants" at bounding box center [502, 112] width 68 height 14
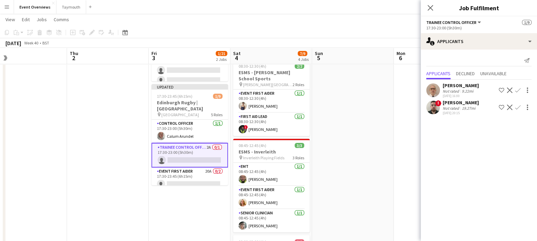
click at [515, 110] on app-icon "Confirm" at bounding box center [517, 107] width 5 height 5
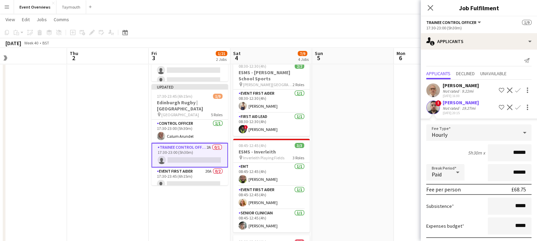
scroll to position [41, 0]
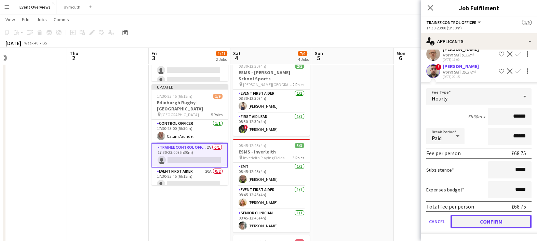
click at [475, 220] on button "Confirm" at bounding box center [491, 222] width 81 height 14
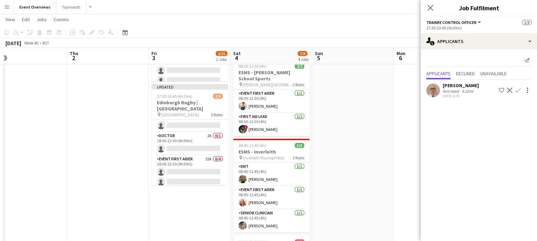
scroll to position [82, 0]
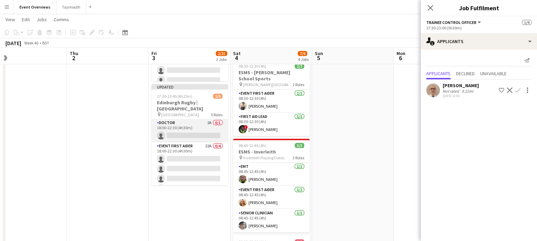
click at [192, 121] on app-card-role "Doctor 2A 0/1 18:00-22:30 (4h30m) single-neutral-actions" at bounding box center [190, 130] width 77 height 23
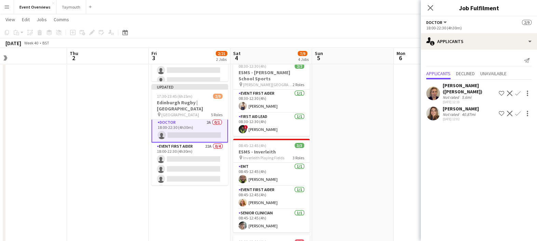
click at [503, 94] on app-icon "Shortlist crew" at bounding box center [501, 93] width 5 height 5
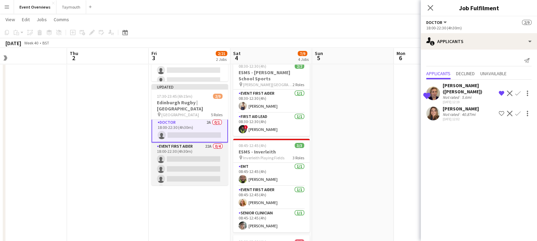
click at [182, 151] on app-card-role "Event First Aider 22A 0/4 18:00-22:30 (4h30m) single-neutral-actions single-neu…" at bounding box center [190, 169] width 77 height 53
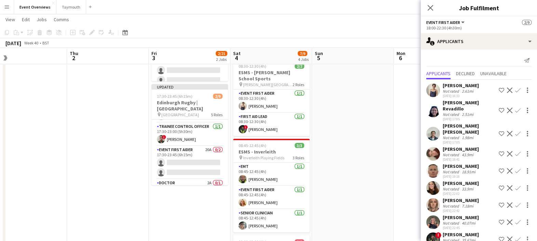
scroll to position [0, 0]
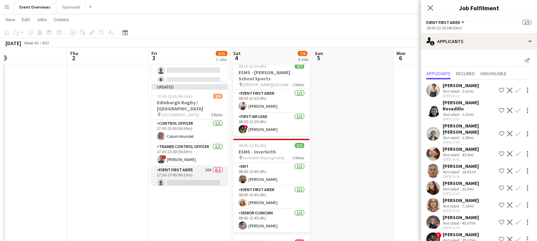
click at [190, 172] on app-card-role "Event First Aider 20A 0/2 17:30-23:45 (6h15m) single-neutral-actions single-neu…" at bounding box center [190, 182] width 77 height 33
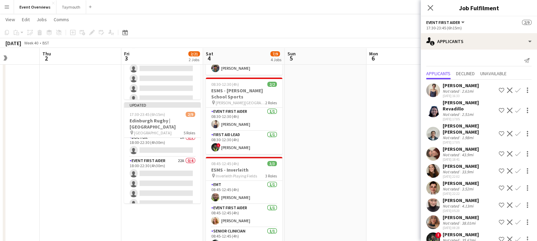
scroll to position [84, 0]
click at [158, 139] on app-card-role "Doctor 2A 0/1 18:00-22:30 (4h30m) single-neutral-actions" at bounding box center [162, 146] width 77 height 23
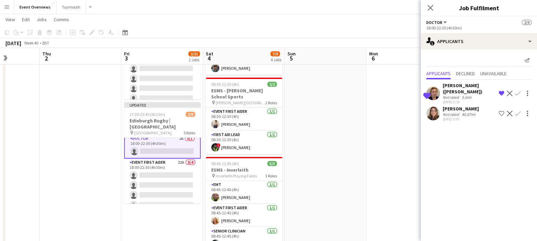
click at [518, 94] on app-icon "Confirm" at bounding box center [517, 93] width 5 height 5
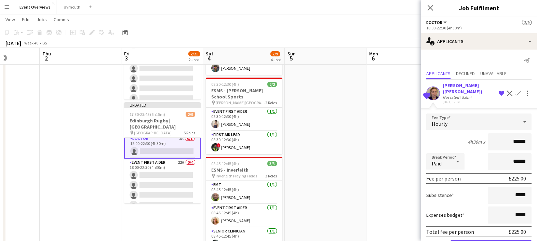
scroll to position [41, 0]
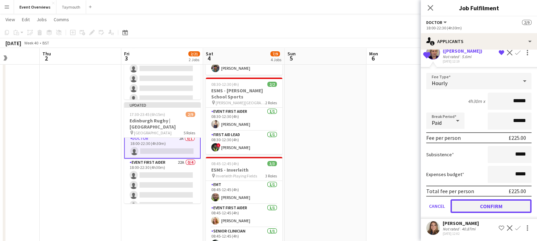
click at [474, 202] on button "Confirm" at bounding box center [491, 206] width 81 height 14
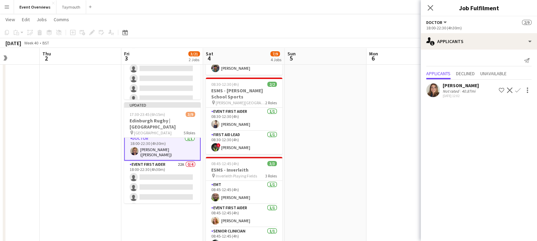
scroll to position [0, 0]
click at [433, 5] on icon at bounding box center [430, 7] width 6 height 6
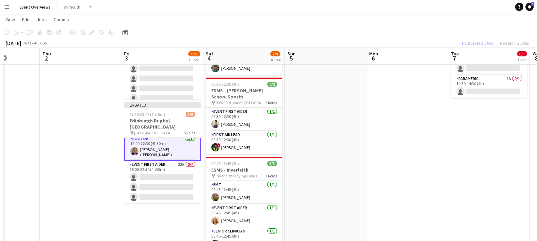
click at [461, 41] on div "Publish 1 job Revert 1 job" at bounding box center [495, 43] width 83 height 9
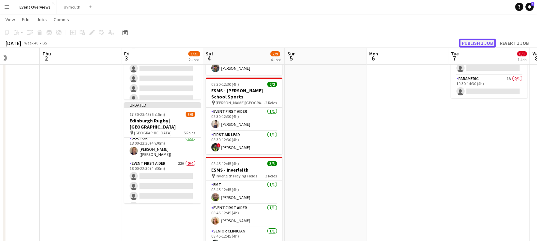
click at [467, 41] on button "Publish 1 job" at bounding box center [477, 43] width 37 height 9
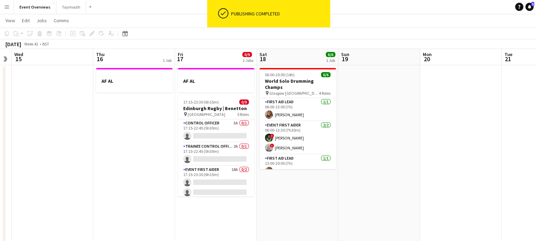
scroll to position [0, 233]
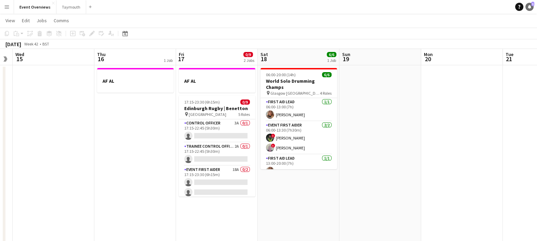
click at [530, 4] on link "Notifications 1" at bounding box center [530, 7] width 8 height 8
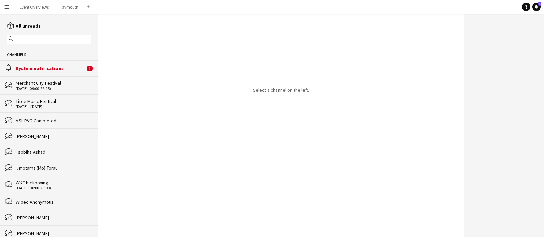
click at [60, 64] on div "alarm System notifications 1" at bounding box center [49, 68] width 98 height 16
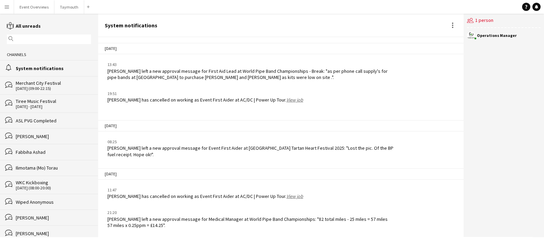
scroll to position [851, 0]
